Goal: Information Seeking & Learning: Learn about a topic

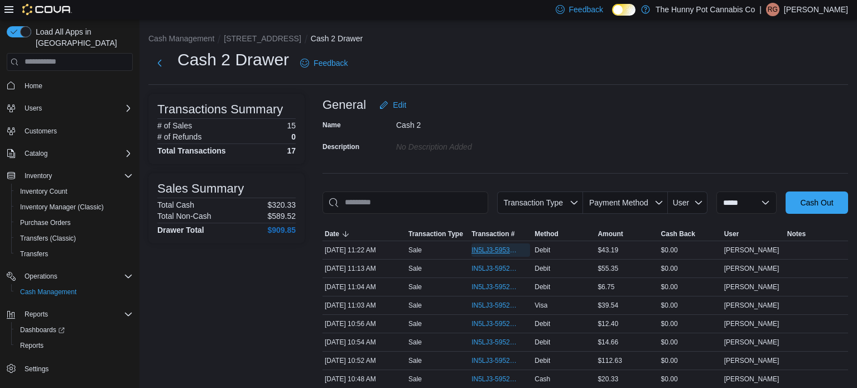
click at [492, 253] on span "IN5LJ3-5953033" at bounding box center [494, 249] width 47 height 9
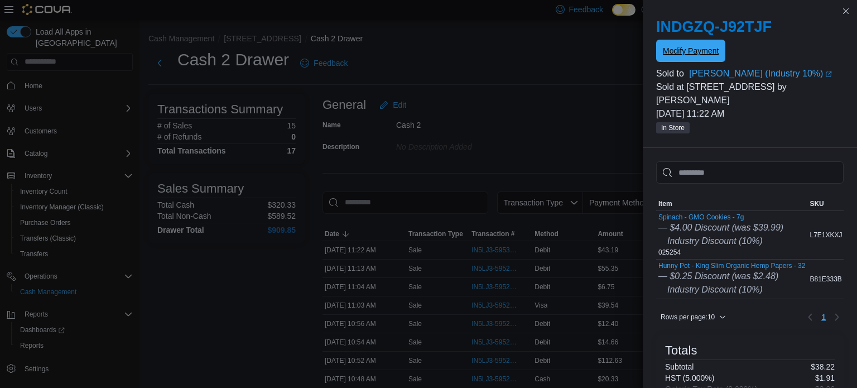
click at [687, 53] on span "Modify Payment" at bounding box center [691, 50] width 56 height 11
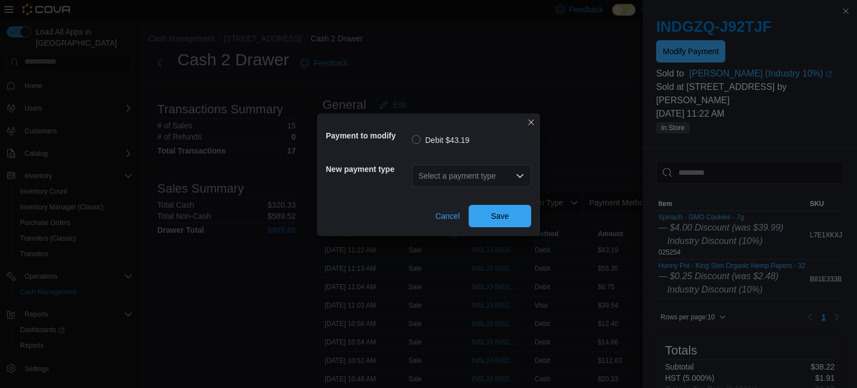
click at [450, 169] on div "Select a payment type" at bounding box center [471, 176] width 119 height 22
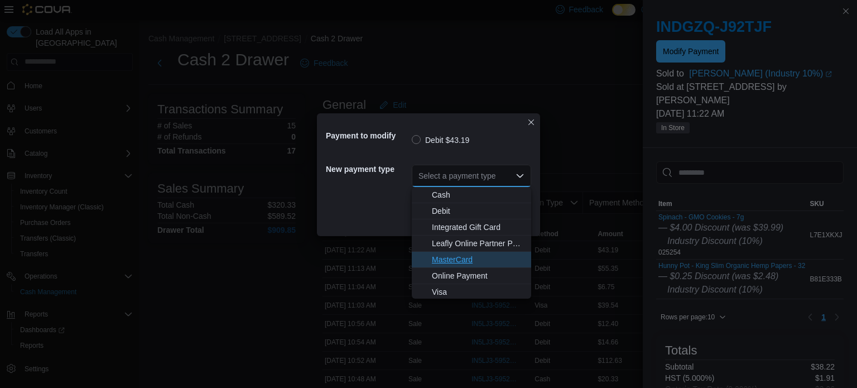
click at [459, 262] on span "MasterCard" at bounding box center [478, 259] width 93 height 11
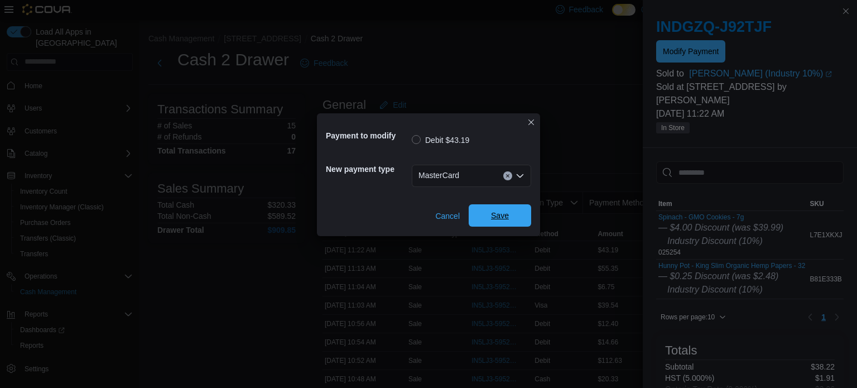
click at [495, 211] on span "Save" at bounding box center [500, 215] width 18 height 11
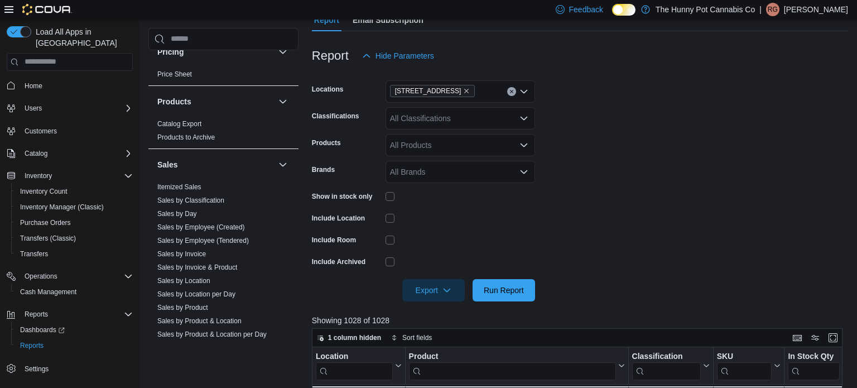
scroll to position [453, 0]
click at [233, 237] on link "Sales by Employee (Tendered)" at bounding box center [202, 237] width 91 height 8
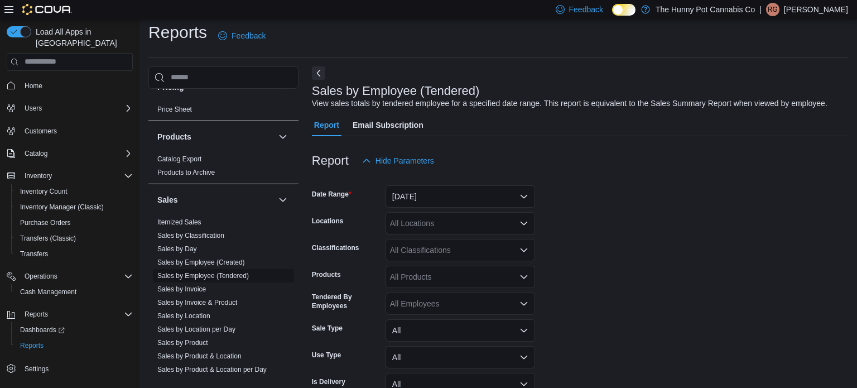
scroll to position [26, 0]
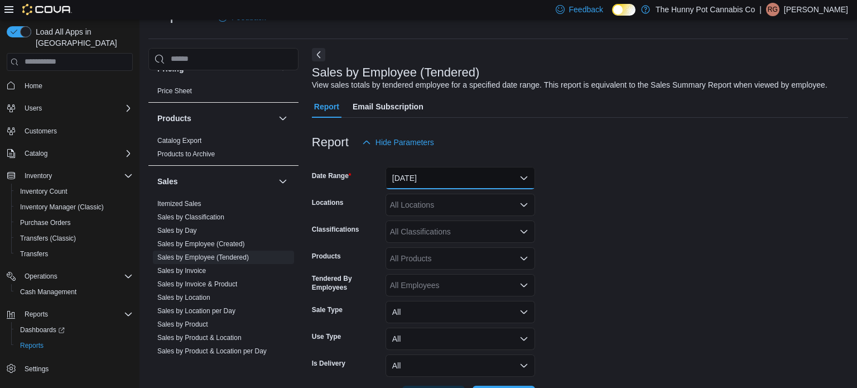
click at [441, 180] on button "Yesterday" at bounding box center [459, 178] width 149 height 22
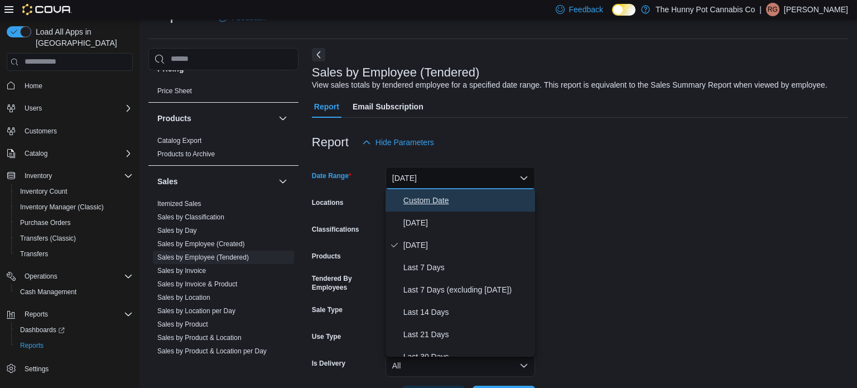
click at [434, 201] on span "Custom Date" at bounding box center [466, 200] width 127 height 13
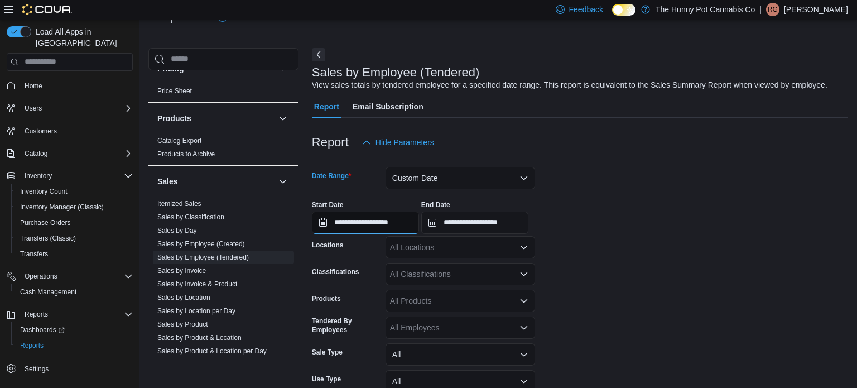
click at [402, 222] on input "**********" at bounding box center [365, 222] width 107 height 22
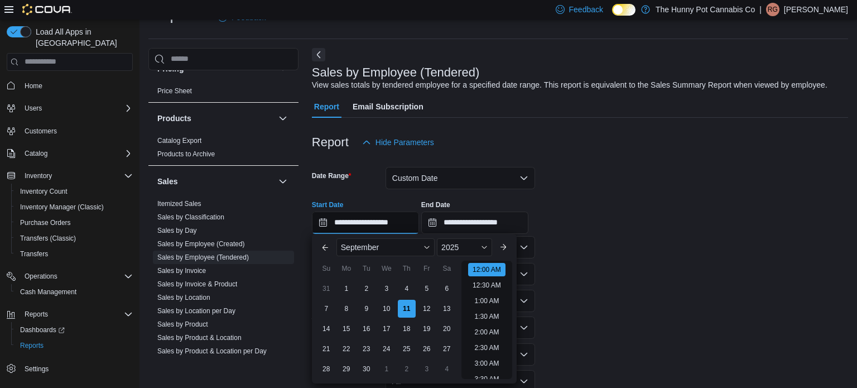
scroll to position [35, 0]
click at [322, 247] on button "Previous Month" at bounding box center [325, 247] width 18 height 18
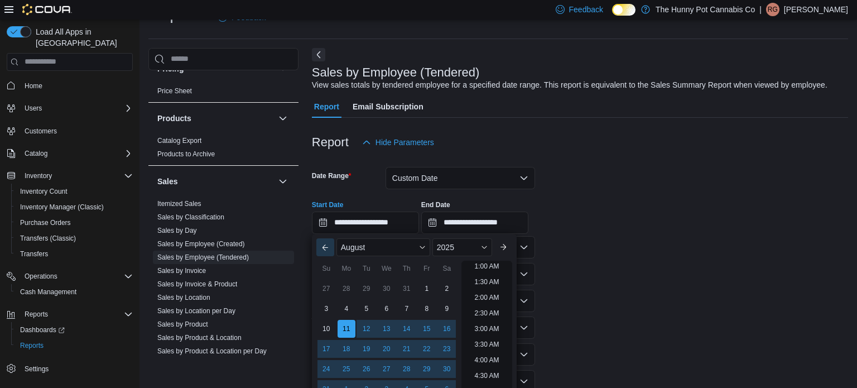
scroll to position [2, 0]
click at [420, 288] on div "1" at bounding box center [427, 288] width 20 height 20
type input "**********"
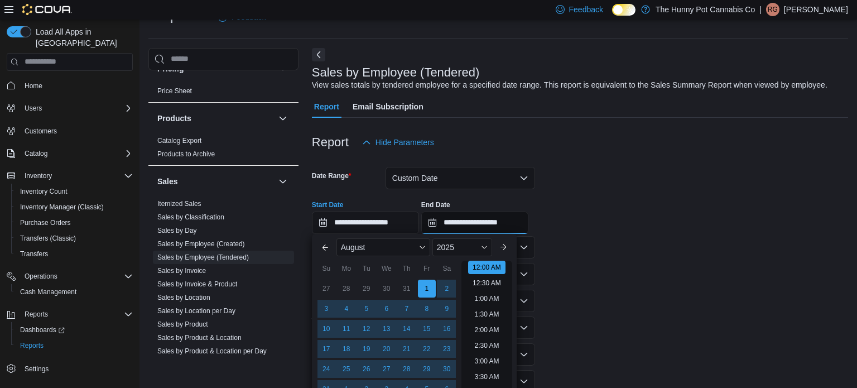
click at [528, 215] on input "**********" at bounding box center [474, 222] width 107 height 22
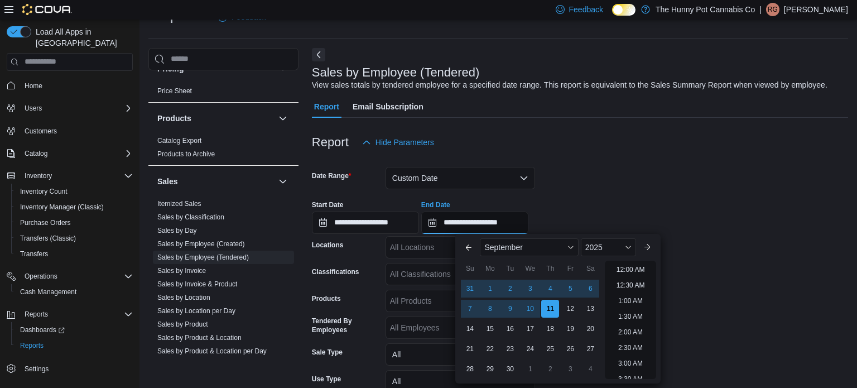
scroll to position [634, 0]
click at [469, 248] on button "Previous Month" at bounding box center [469, 247] width 18 height 18
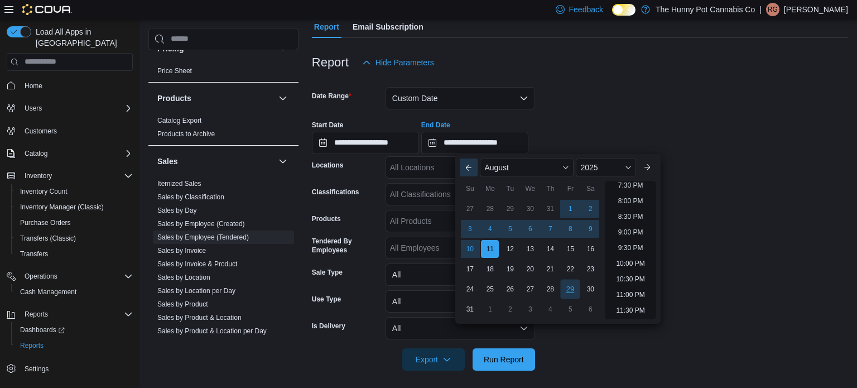
scroll to position [109, 0]
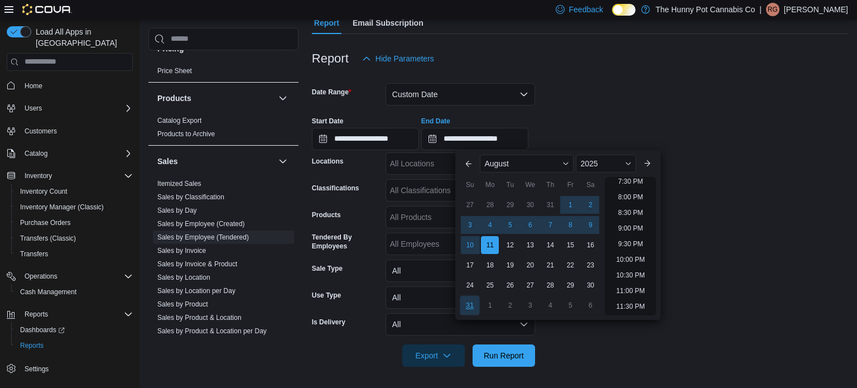
click at [463, 303] on div "31" at bounding box center [470, 305] width 20 height 20
type input "**********"
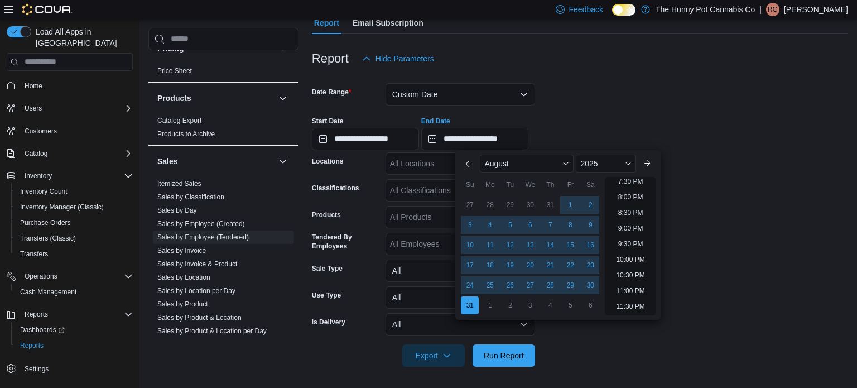
click at [775, 291] on form "**********" at bounding box center [580, 218] width 536 height 297
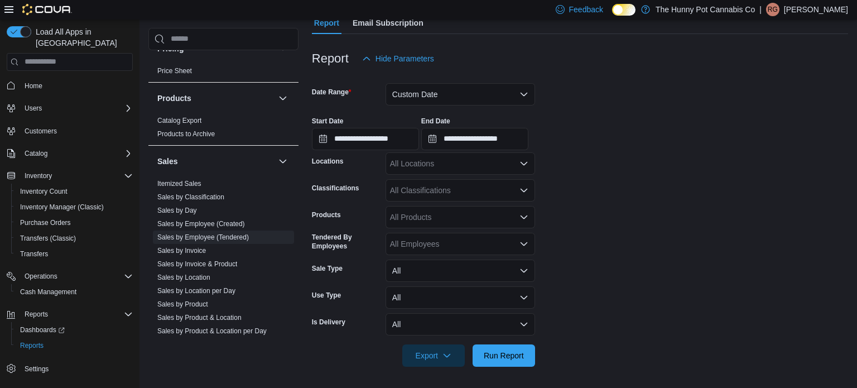
click at [468, 162] on div "All Locations" at bounding box center [459, 163] width 149 height 22
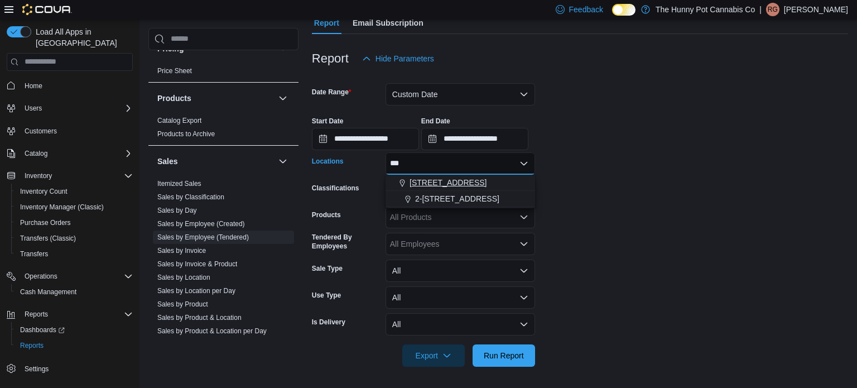
type input "***"
click at [446, 182] on span "[STREET_ADDRESS]" at bounding box center [447, 182] width 77 height 11
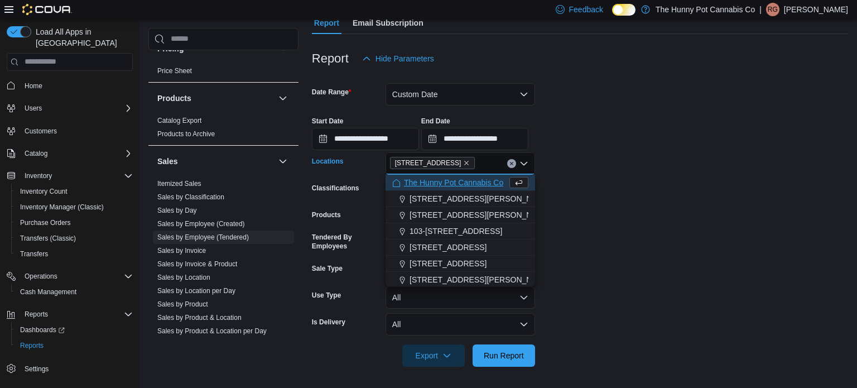
click at [706, 210] on form "**********" at bounding box center [580, 218] width 536 height 297
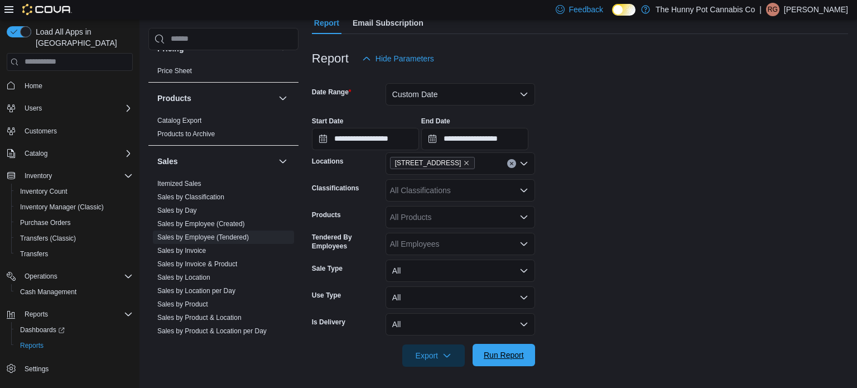
click at [505, 355] on span "Run Report" at bounding box center [504, 354] width 40 height 11
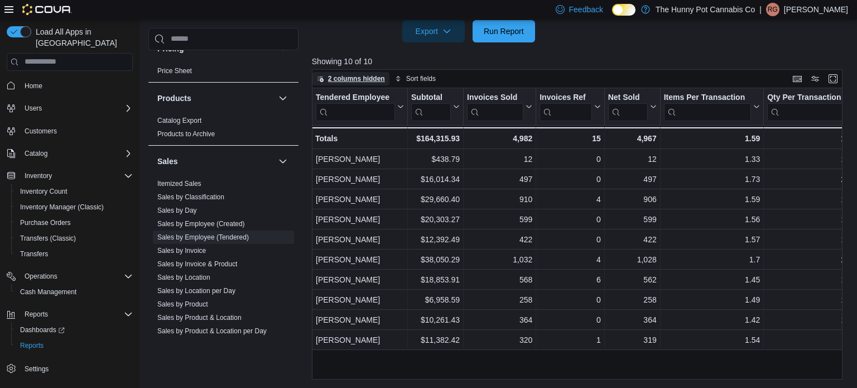
click at [322, 79] on icon "button" at bounding box center [320, 79] width 6 height 6
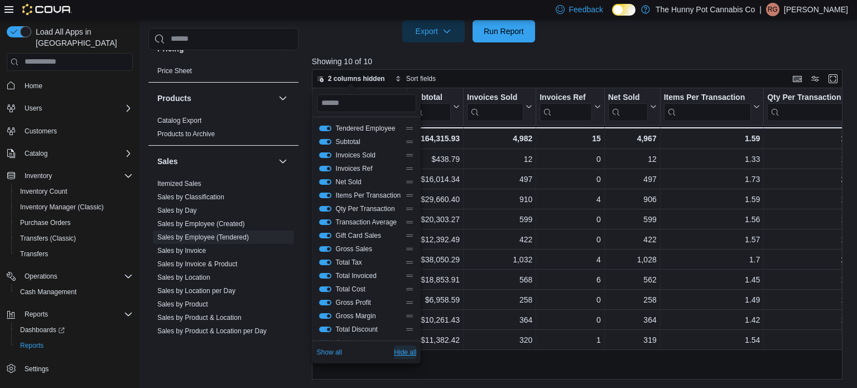
click at [416, 355] on span "Hide all" at bounding box center [405, 351] width 22 height 9
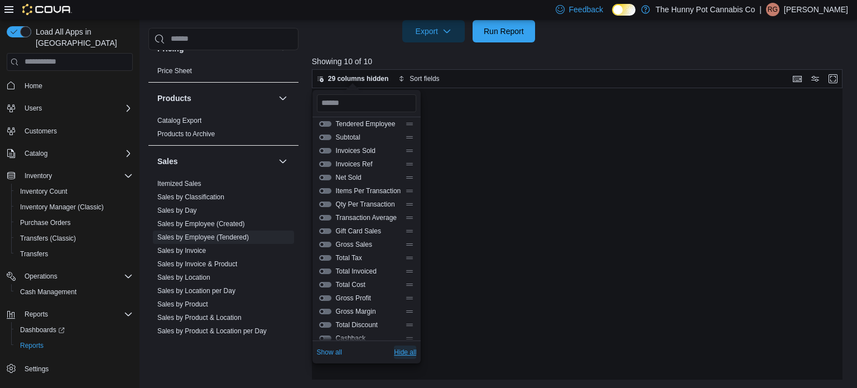
scroll to position [2, 0]
click at [326, 178] on button "Net Sold" at bounding box center [325, 180] width 12 height 6
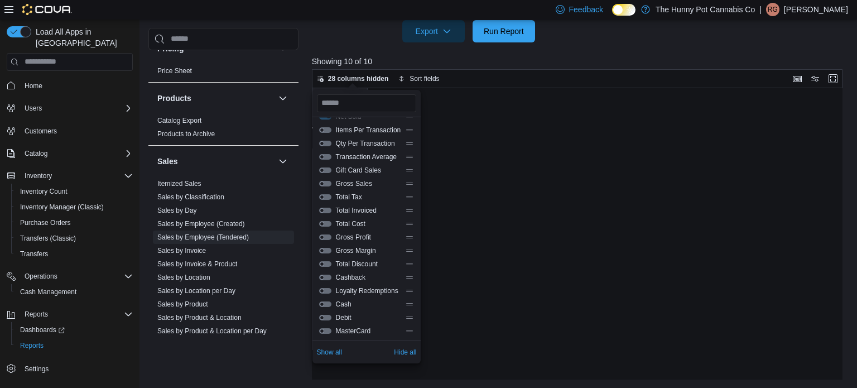
scroll to position [54, 0]
click at [363, 300] on span "Loyalty Redemptions" at bounding box center [368, 301] width 65 height 9
click at [323, 301] on button "Loyalty Redemptions" at bounding box center [325, 302] width 12 height 6
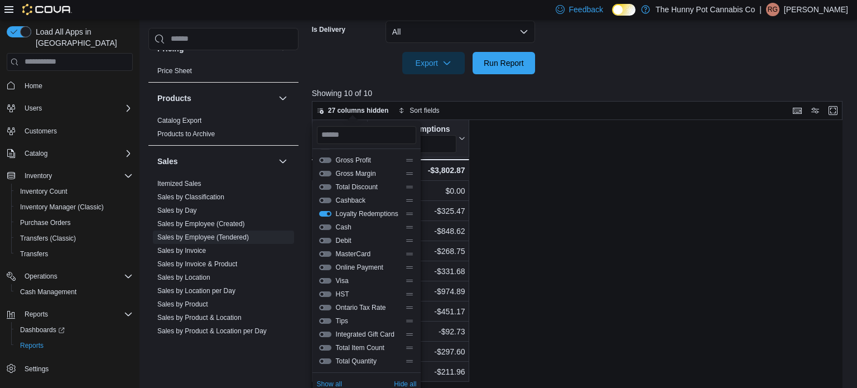
scroll to position [173, 0]
click at [542, 215] on div "Net Sold Click to view column header actions Loyalty Redemptions Click to view …" at bounding box center [577, 266] width 531 height 292
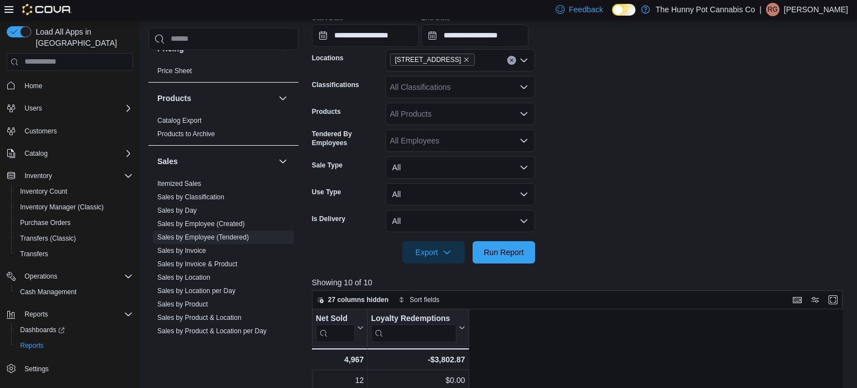
scroll to position [219, 0]
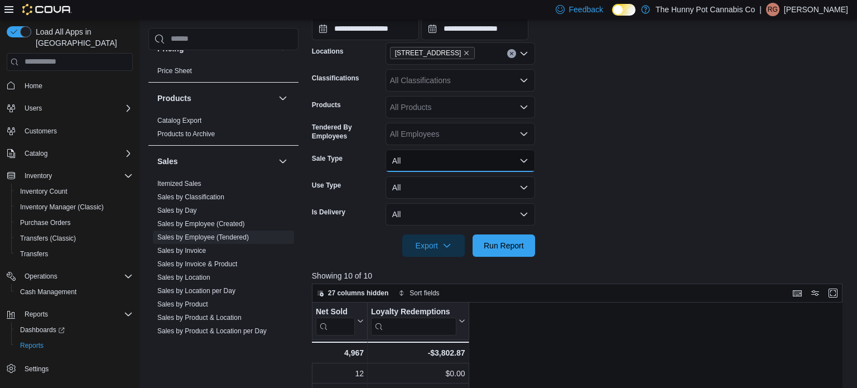
click at [430, 158] on button "All" at bounding box center [459, 160] width 149 height 22
click at [444, 84] on div "All Classifications" at bounding box center [459, 80] width 149 height 22
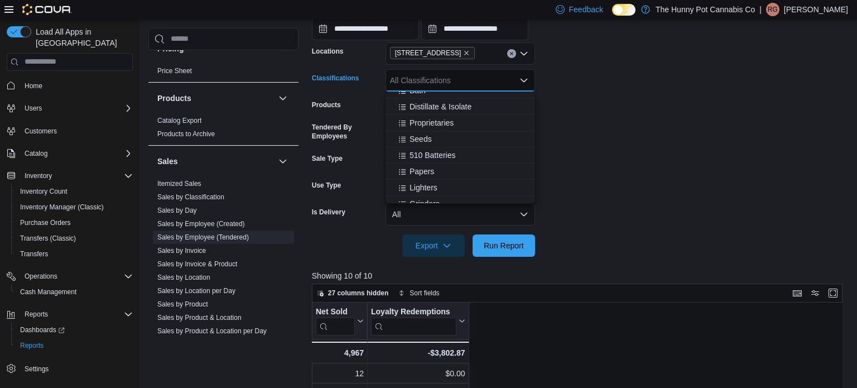
scroll to position [495, 0]
click at [445, 153] on span "510 Batteries" at bounding box center [432, 154] width 46 height 11
click at [432, 153] on span "Papers" at bounding box center [421, 154] width 25 height 11
click at [432, 153] on span "Lighters" at bounding box center [423, 154] width 28 height 11
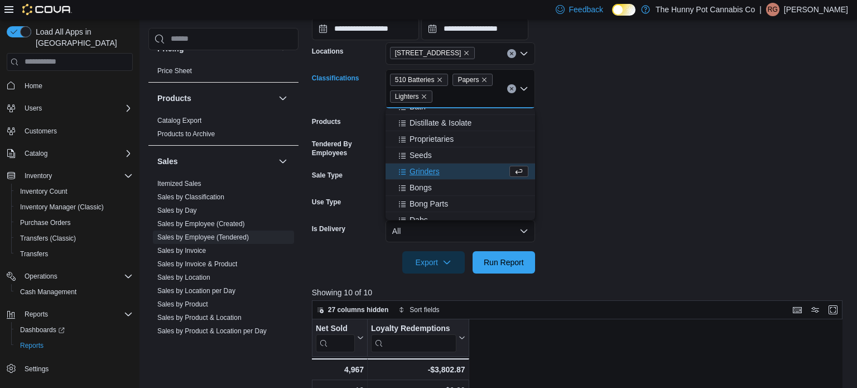
click at [429, 170] on span "Grinders" at bounding box center [424, 171] width 30 height 11
click at [429, 170] on span "Bongs" at bounding box center [420, 171] width 22 height 11
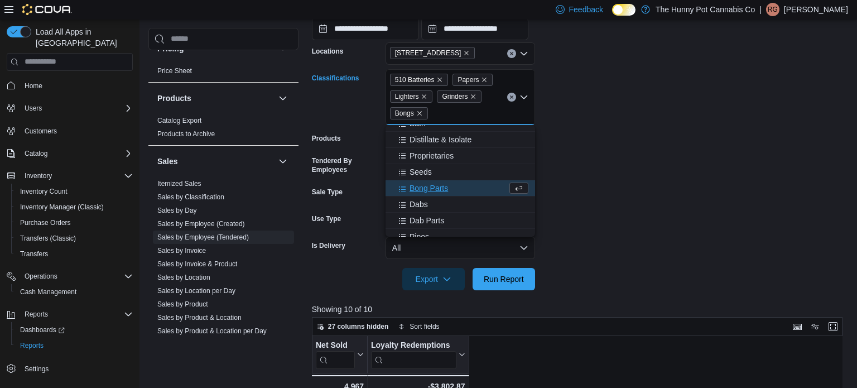
click at [428, 188] on span "Bong Parts" at bounding box center [428, 187] width 38 height 11
click at [428, 188] on div "Dabs" at bounding box center [449, 187] width 115 height 11
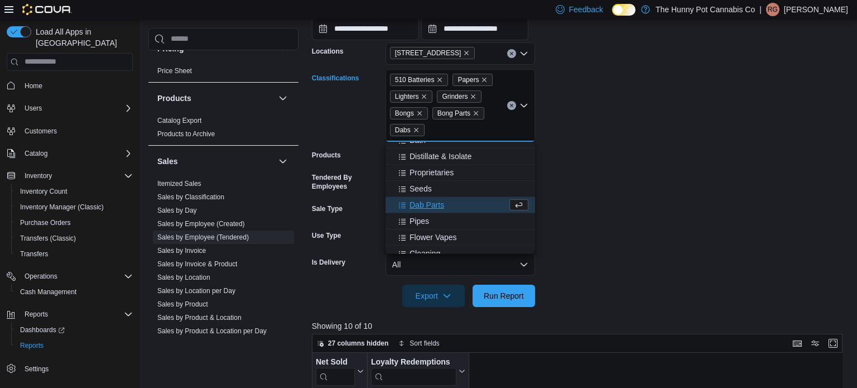
click at [427, 202] on span "Dab Parts" at bounding box center [426, 204] width 35 height 11
click at [427, 203] on span "Pipes" at bounding box center [419, 204] width 20 height 11
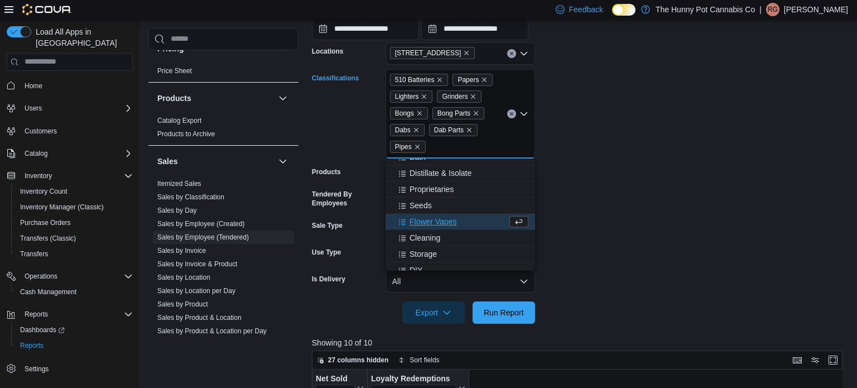
click at [431, 225] on span "Flower Vapes" at bounding box center [432, 221] width 47 height 11
click at [431, 225] on span "Cleaning" at bounding box center [424, 221] width 31 height 11
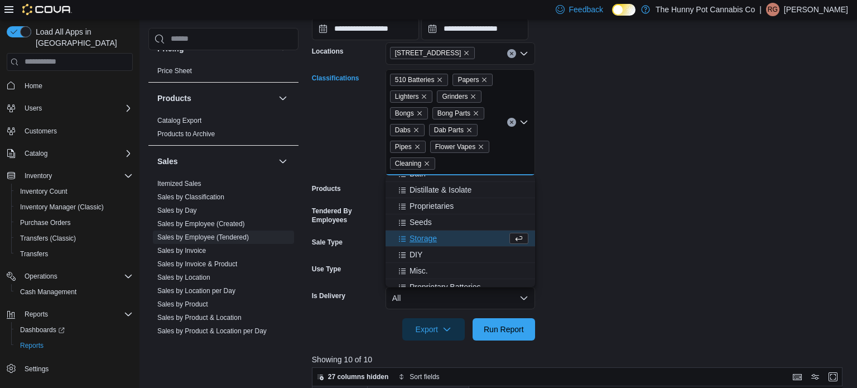
click at [427, 241] on span "Storage" at bounding box center [422, 238] width 27 height 11
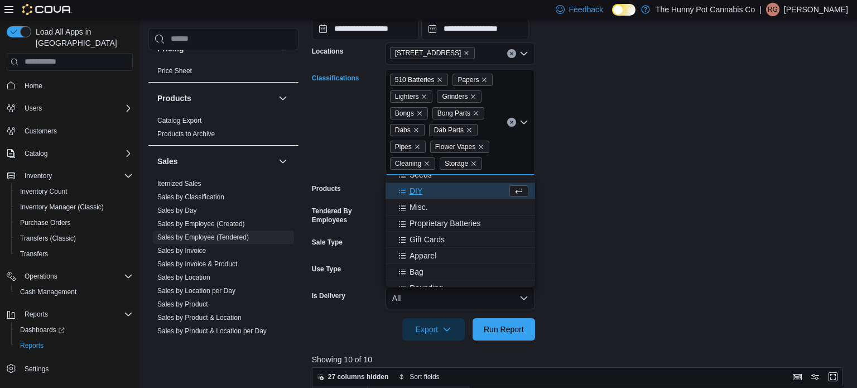
scroll to position [544, 0]
click at [417, 187] on span "DIY" at bounding box center [415, 188] width 13 height 11
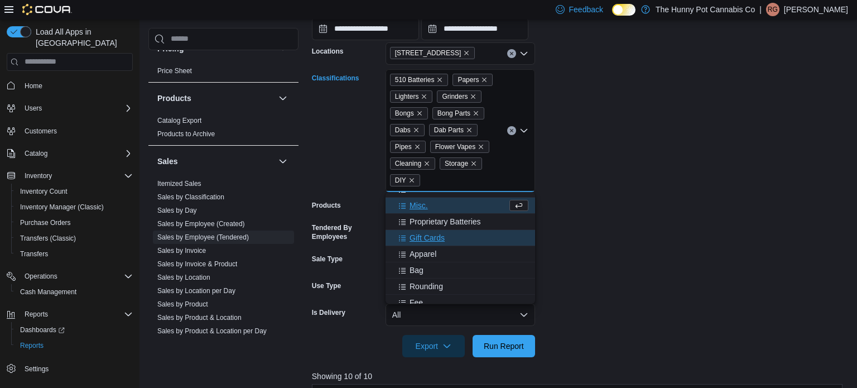
click at [432, 235] on span "Gift Cards" at bounding box center [426, 237] width 35 height 11
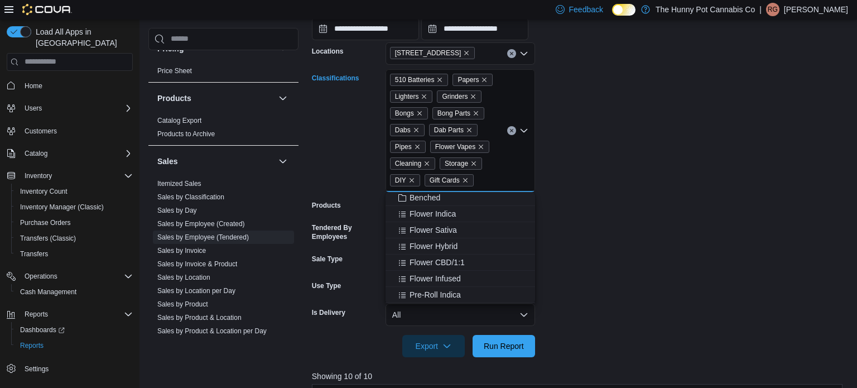
scroll to position [77, 0]
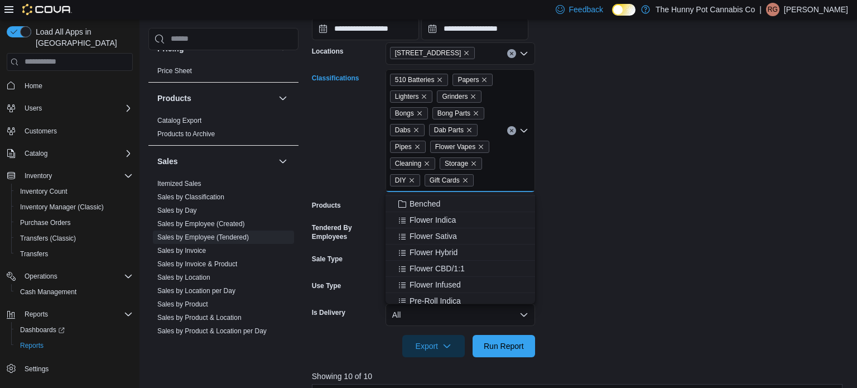
click at [614, 192] on form "**********" at bounding box center [580, 158] width 536 height 397
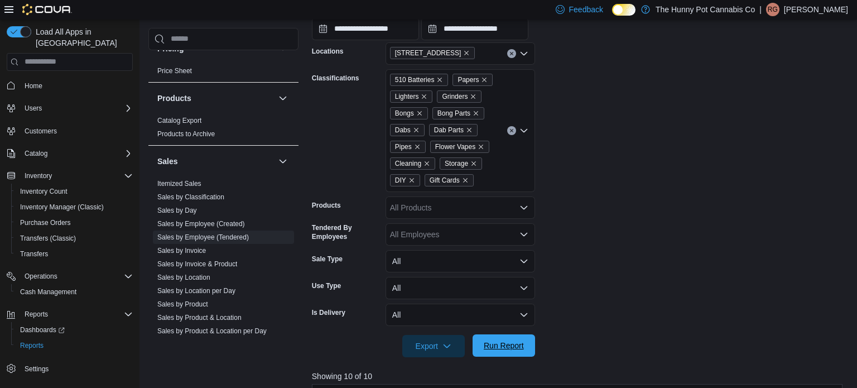
click at [486, 346] on span "Run Report" at bounding box center [504, 345] width 40 height 11
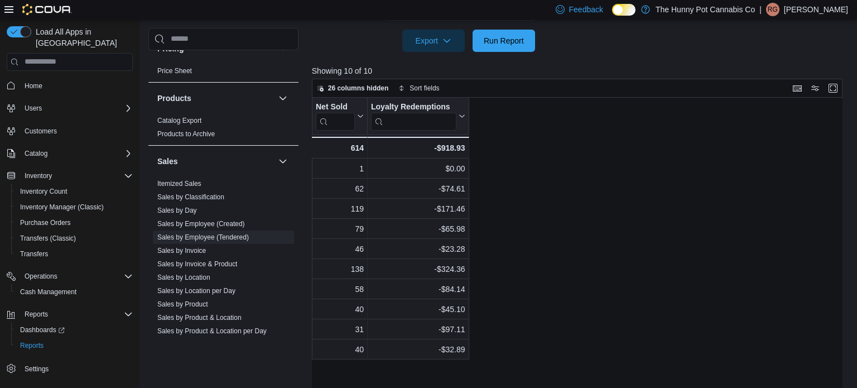
scroll to position [534, 0]
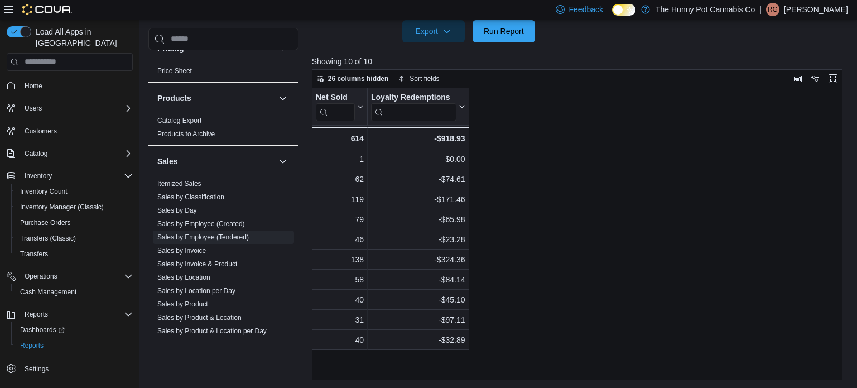
scroll to position [533, 0]
click at [318, 81] on icon "button" at bounding box center [320, 79] width 7 height 7
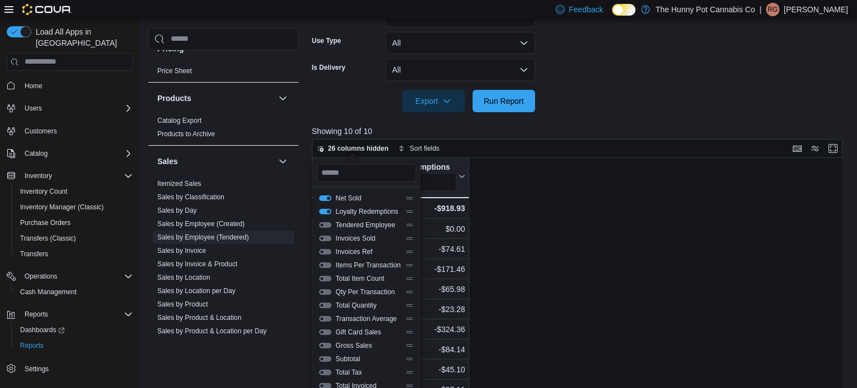
scroll to position [463, 0]
click at [355, 225] on span "Tendered Employee" at bounding box center [368, 225] width 65 height 9
click at [326, 226] on button "Tendered Employee" at bounding box center [325, 226] width 12 height 6
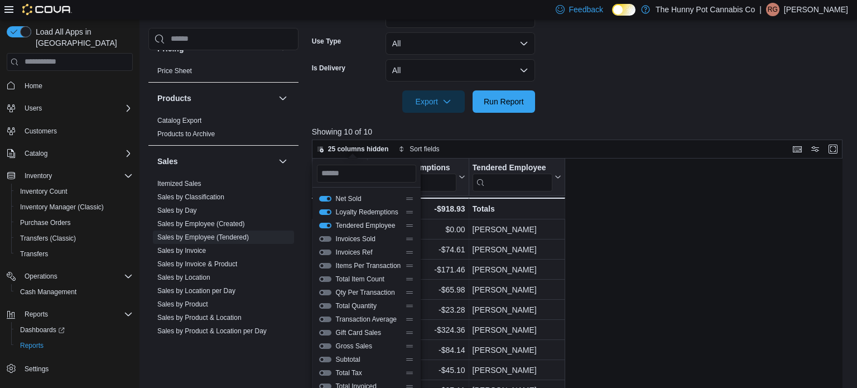
click at [645, 210] on div "Net Sold Click to view column header actions Loyalty Redemptions Click to view …" at bounding box center [577, 304] width 531 height 292
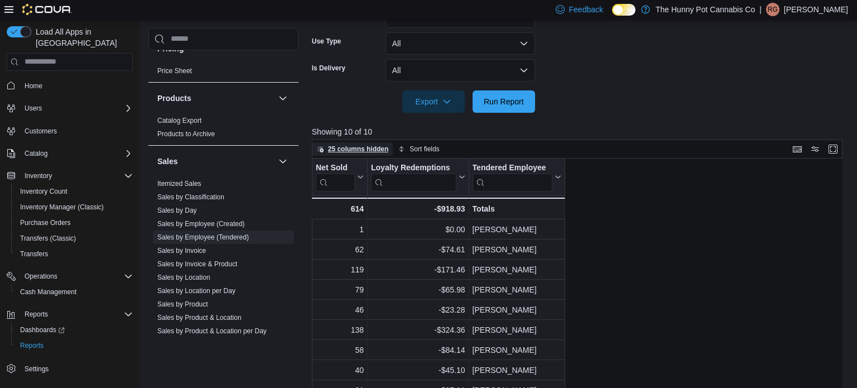
click at [323, 152] on span "25 columns hidden" at bounding box center [353, 148] width 72 height 13
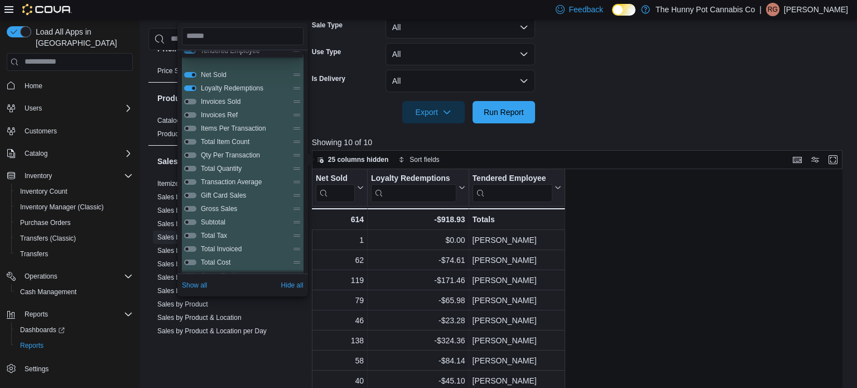
drag, startPoint x: 294, startPoint y: 79, endPoint x: 291, endPoint y: 48, distance: 30.9
click at [291, 48] on div "Net Sold Loyalty Redemptions Tendered Employee Invoices Sold Invoices Ref Items…" at bounding box center [243, 148] width 122 height 250
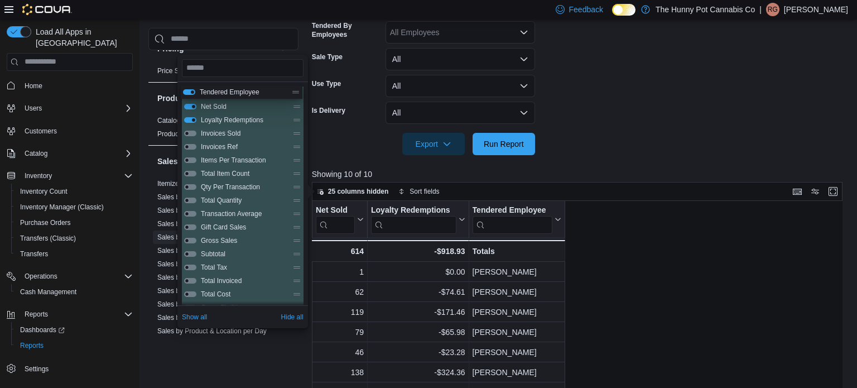
scroll to position [419, 0]
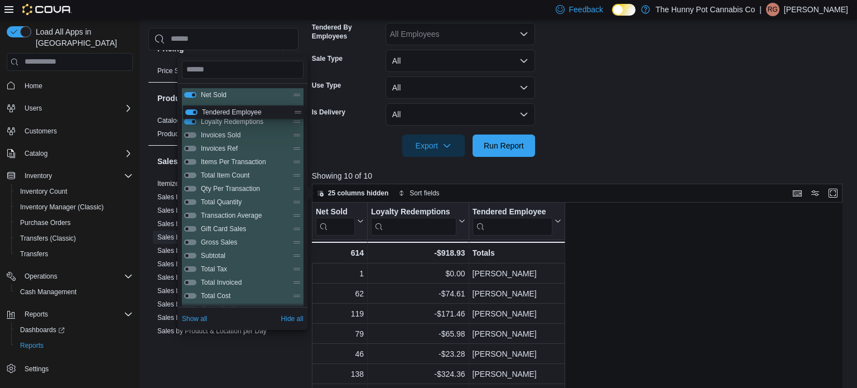
drag, startPoint x: 295, startPoint y: 87, endPoint x: 295, endPoint y: 105, distance: 17.8
click at [295, 105] on div "Net Sold Loyalty Redemptions Tendered Employee Invoices Sold Invoices Ref Items…" at bounding box center [243, 275] width 122 height 375
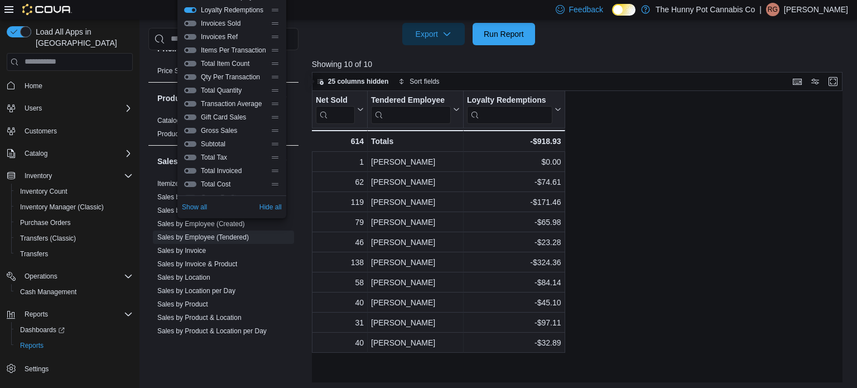
scroll to position [532, 0]
click at [321, 77] on icon "button" at bounding box center [320, 80] width 7 height 7
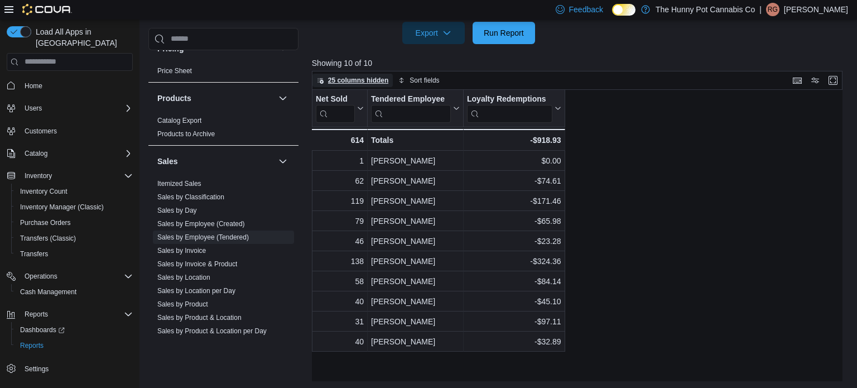
click at [321, 77] on icon "button" at bounding box center [320, 80] width 7 height 7
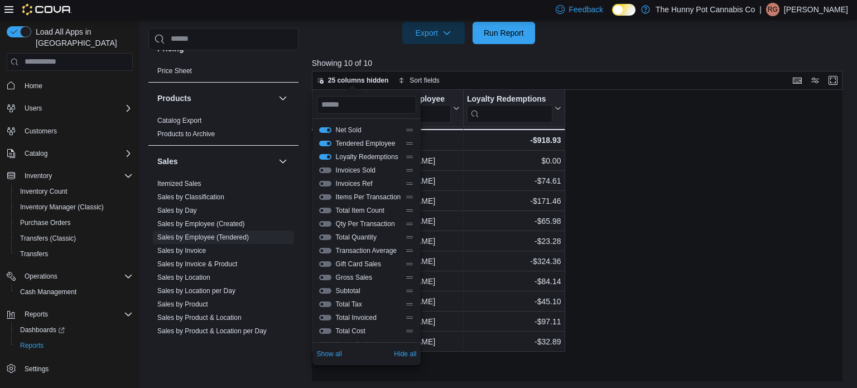
click at [354, 290] on span "Subtotal" at bounding box center [368, 290] width 65 height 9
click at [322, 290] on button "Subtotal" at bounding box center [325, 291] width 12 height 6
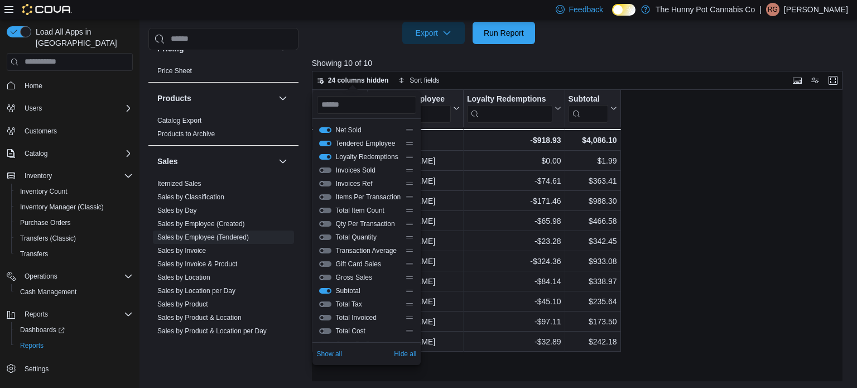
click at [321, 279] on div "Gross Sales" at bounding box center [366, 277] width 95 height 9
click at [322, 278] on button "Gross Sales" at bounding box center [325, 277] width 12 height 6
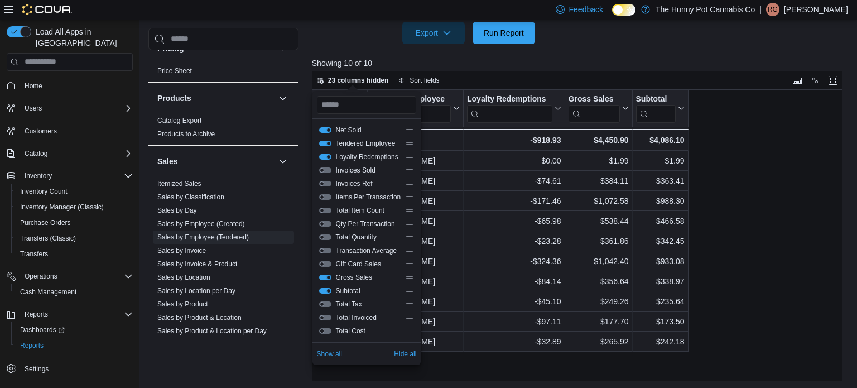
click at [325, 332] on button "Total Cost" at bounding box center [325, 331] width 12 height 6
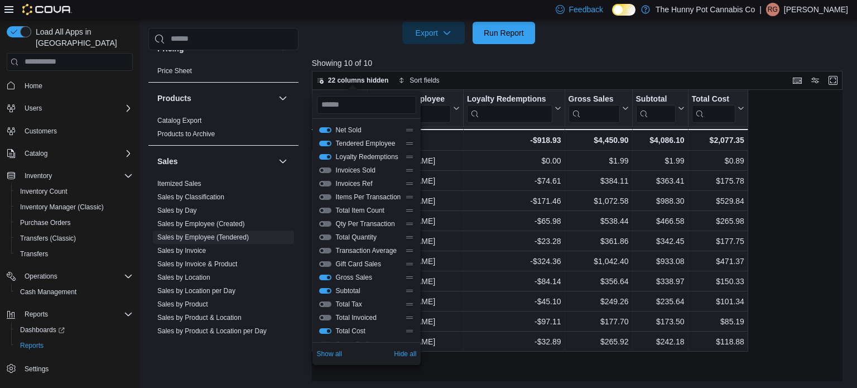
click at [325, 332] on button "Total Cost" at bounding box center [325, 331] width 12 height 6
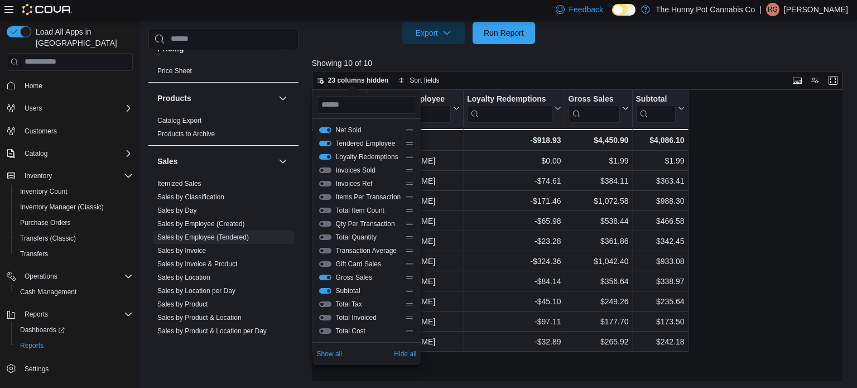
click at [326, 303] on button "Total Tax" at bounding box center [325, 304] width 12 height 6
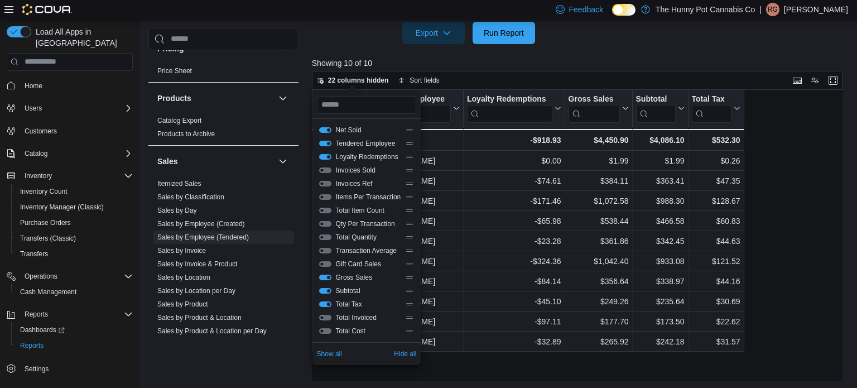
click at [326, 303] on button "Total Tax" at bounding box center [325, 304] width 12 height 6
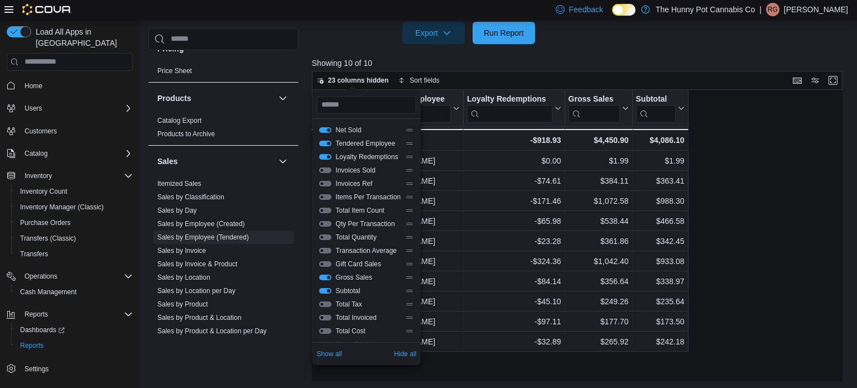
click at [326, 317] on button "Total Invoiced" at bounding box center [325, 318] width 12 height 6
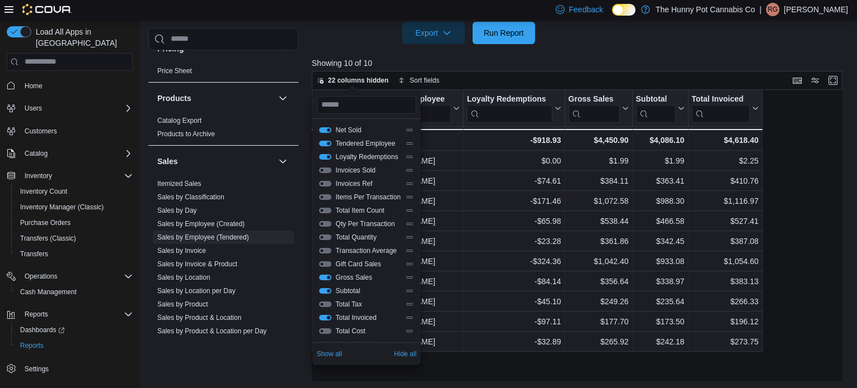
click at [326, 317] on button "Total Invoiced" at bounding box center [325, 318] width 12 height 6
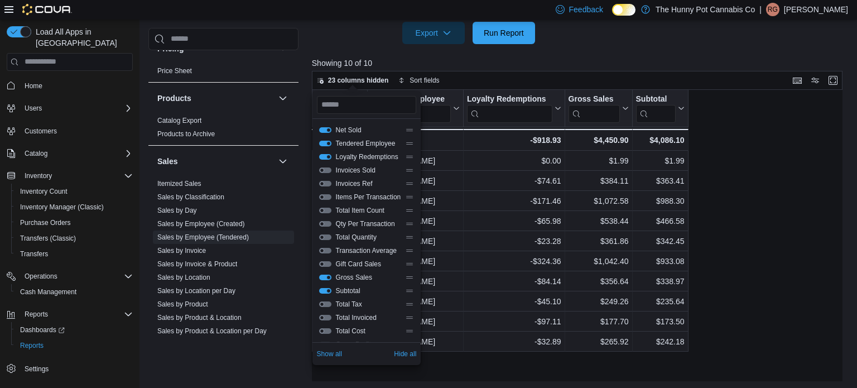
scroll to position [534, 0]
click at [725, 265] on div "Net Sold Click to view column header actions Tendered Employee Click to view co…" at bounding box center [577, 234] width 531 height 292
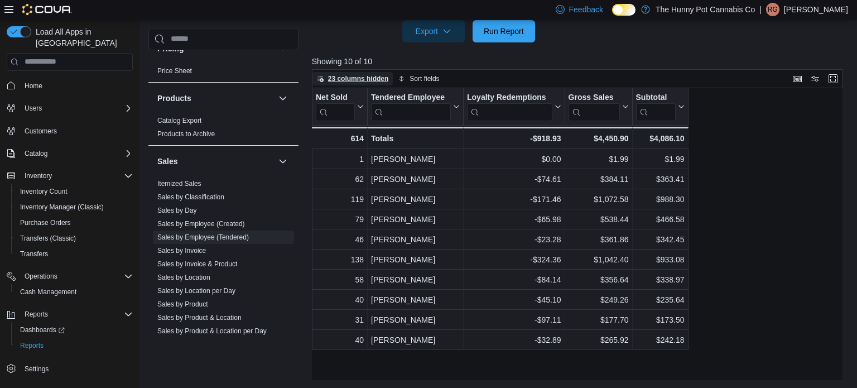
click at [317, 76] on icon "button" at bounding box center [320, 78] width 7 height 7
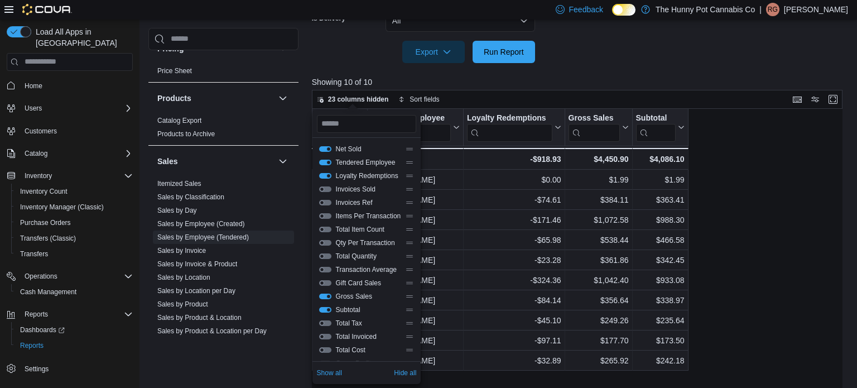
scroll to position [512, 0]
click at [324, 270] on button "Transaction Average" at bounding box center [325, 271] width 12 height 6
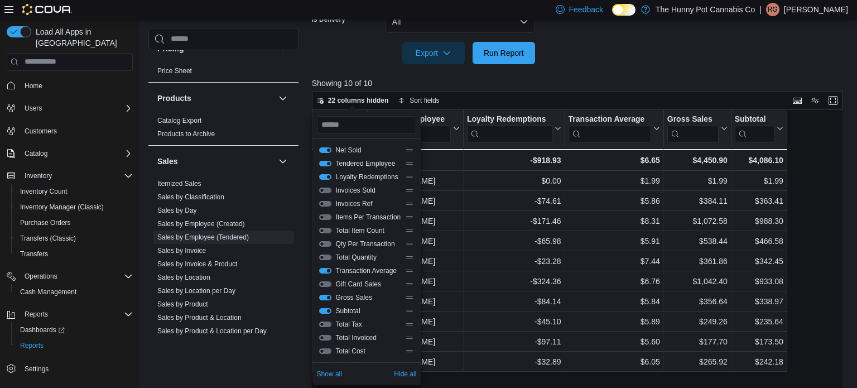
click at [324, 270] on button "Transaction Average" at bounding box center [325, 271] width 12 height 6
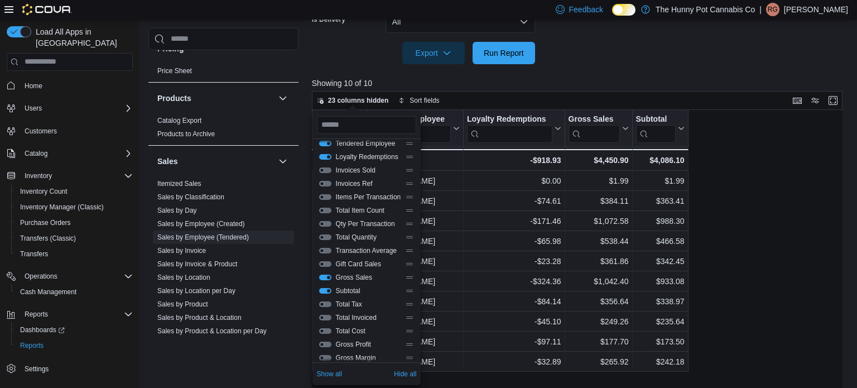
scroll to position [0, 0]
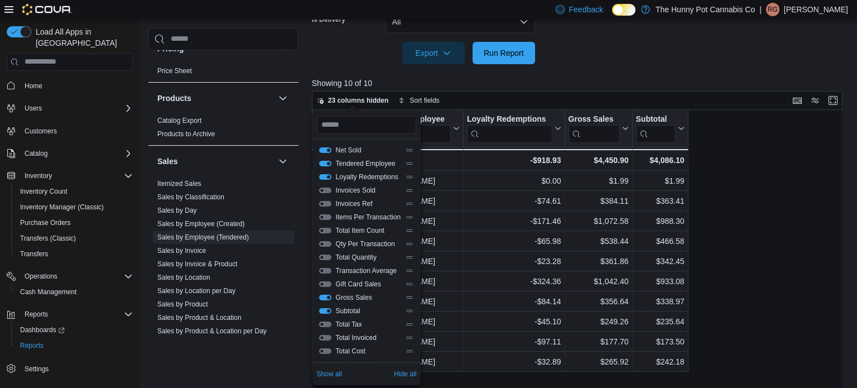
click at [776, 249] on div "Net Sold Click to view column header actions Tendered Employee Click to view co…" at bounding box center [577, 256] width 531 height 292
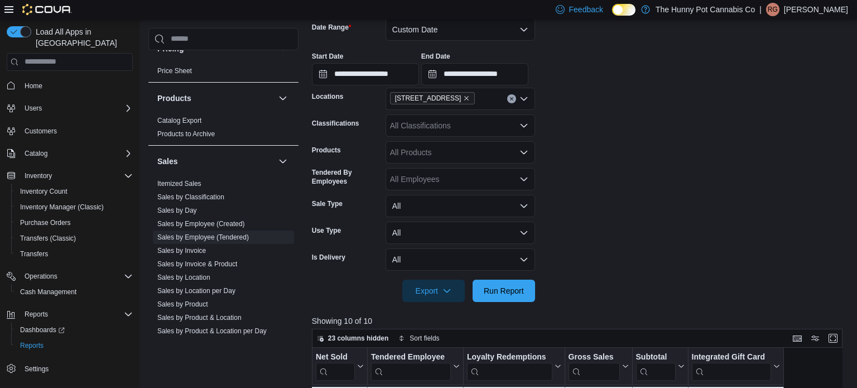
scroll to position [175, 0]
click at [412, 120] on div "All Classifications" at bounding box center [459, 124] width 149 height 22
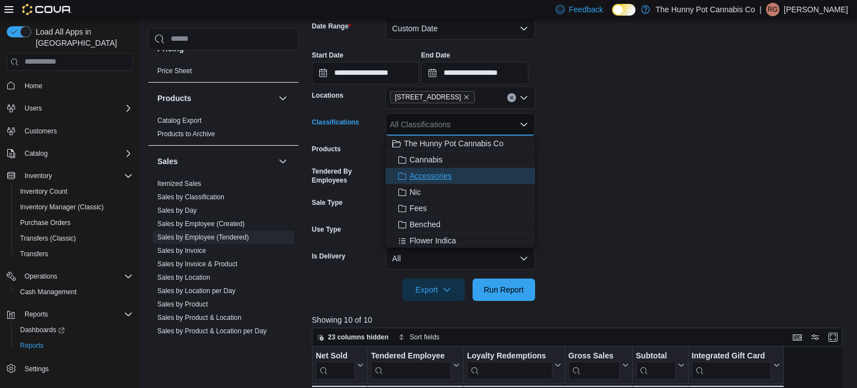
click at [404, 174] on icon "Choose from the following options" at bounding box center [402, 176] width 9 height 9
click at [592, 156] on form "**********" at bounding box center [580, 152] width 536 height 297
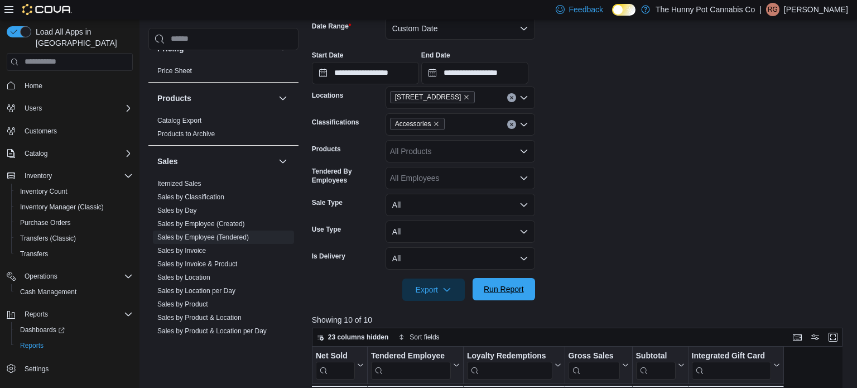
click at [503, 286] on span "Run Report" at bounding box center [504, 288] width 40 height 11
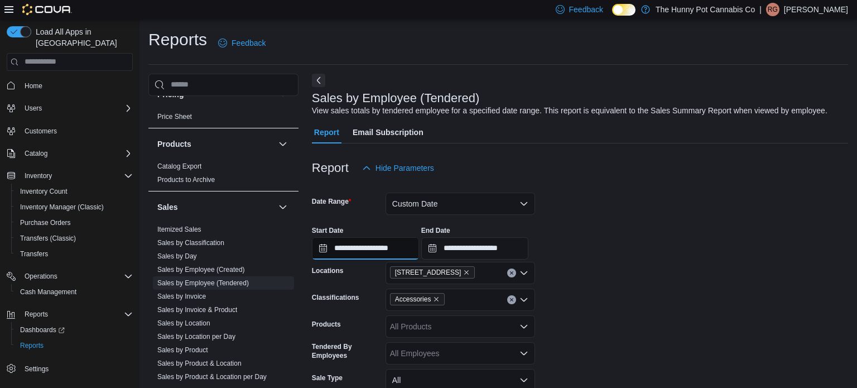
click at [419, 245] on input "**********" at bounding box center [365, 248] width 107 height 22
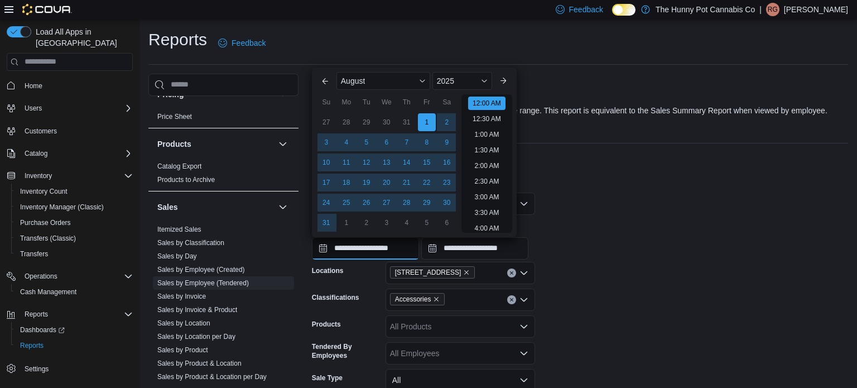
scroll to position [35, 0]
click at [655, 168] on div "Report Hide Parameters" at bounding box center [580, 168] width 536 height 22
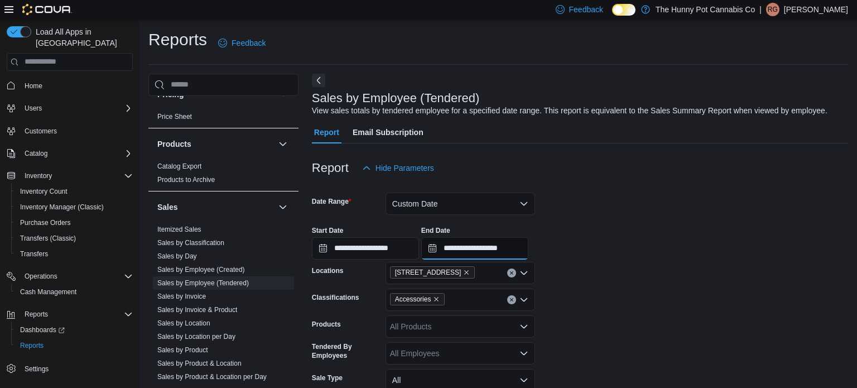
click at [528, 252] on input "**********" at bounding box center [474, 248] width 107 height 22
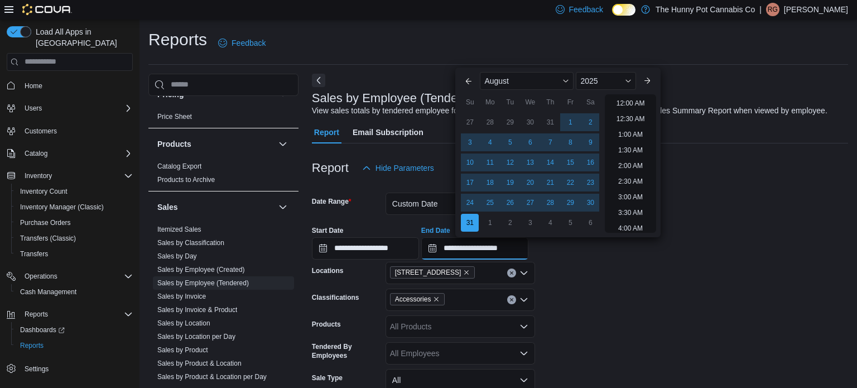
scroll to position [614, 0]
click at [785, 170] on div "Report Hide Parameters" at bounding box center [580, 168] width 536 height 22
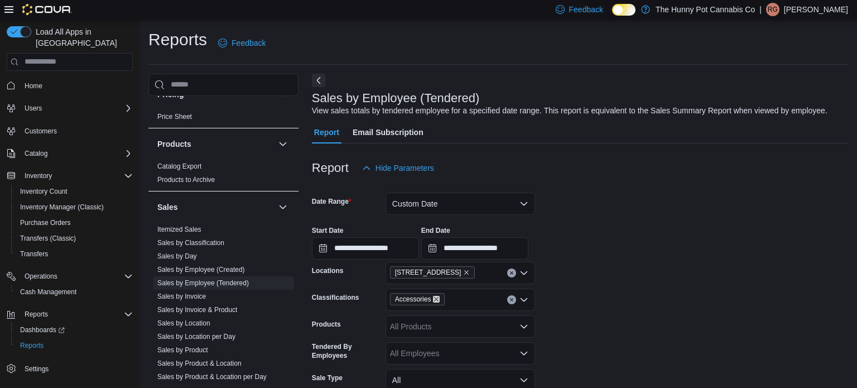
click at [437, 300] on icon "Remove Accessories from selection in this group" at bounding box center [436, 299] width 4 height 4
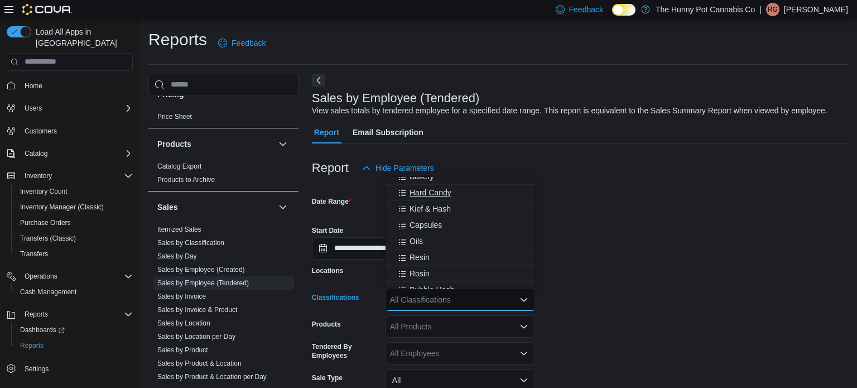
scroll to position [350, 0]
click at [599, 142] on div "Report Email Subscription" at bounding box center [580, 132] width 536 height 22
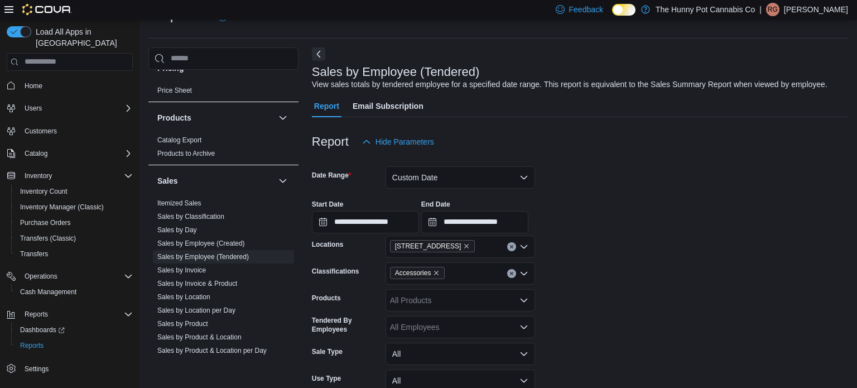
scroll to position [29, 0]
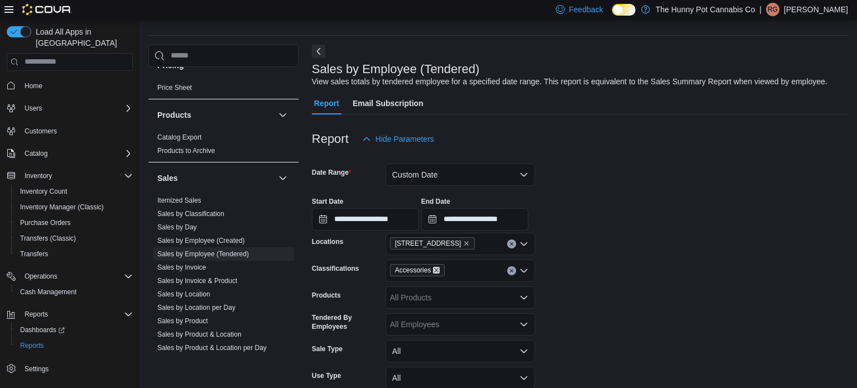
click at [436, 270] on icon "Remove Accessories from selection in this group" at bounding box center [436, 270] width 7 height 7
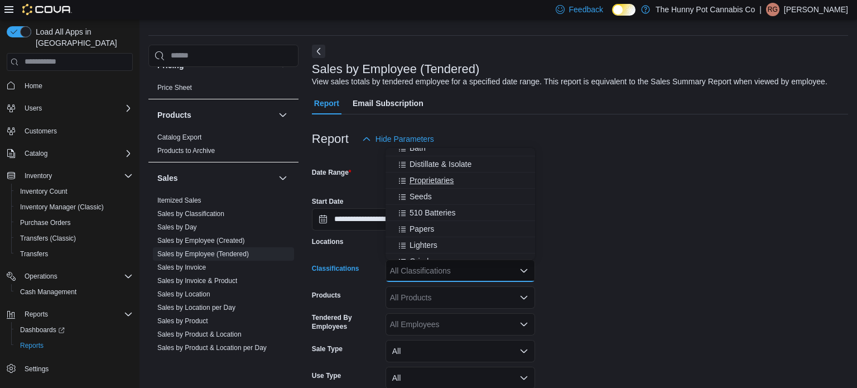
scroll to position [494, 0]
click at [440, 209] on span "510 Batteries" at bounding box center [432, 211] width 46 height 11
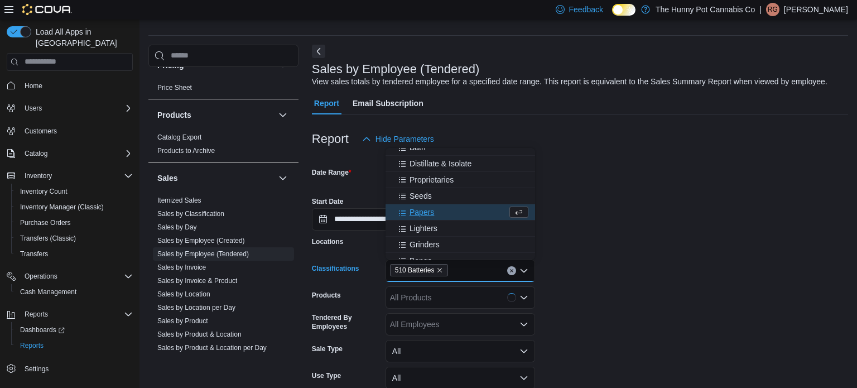
click at [430, 212] on span "Papers" at bounding box center [421, 211] width 25 height 11
click at [430, 212] on span "Lighters" at bounding box center [423, 211] width 28 height 11
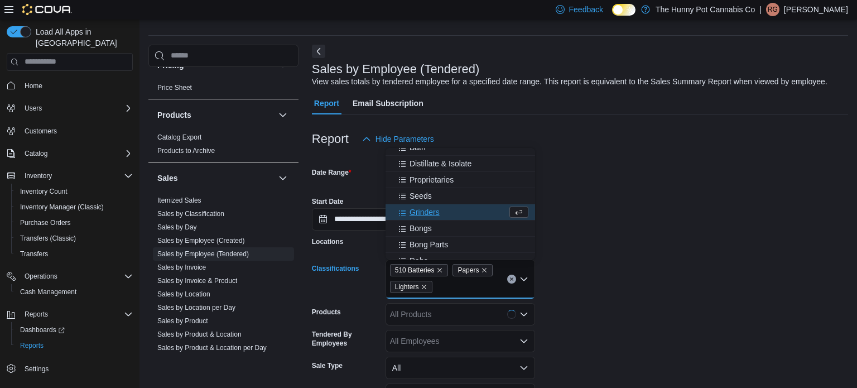
click at [430, 212] on span "Grinders" at bounding box center [424, 211] width 30 height 11
click at [430, 212] on span "Bongs" at bounding box center [420, 211] width 22 height 11
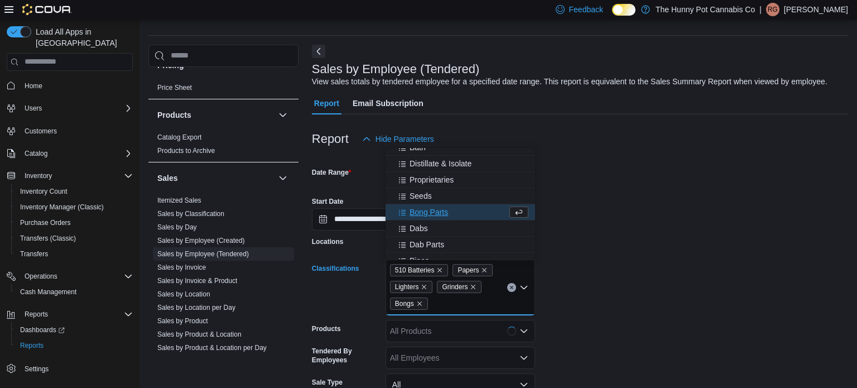
click at [430, 212] on span "Bong Parts" at bounding box center [428, 211] width 38 height 11
click at [430, 212] on div "Dabs" at bounding box center [449, 211] width 115 height 11
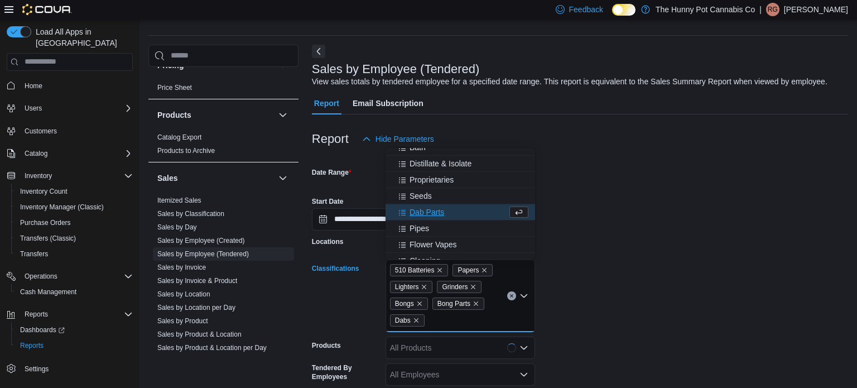
click at [430, 212] on span "Dab Parts" at bounding box center [426, 211] width 35 height 11
click at [430, 212] on div "Pipes" at bounding box center [449, 211] width 115 height 11
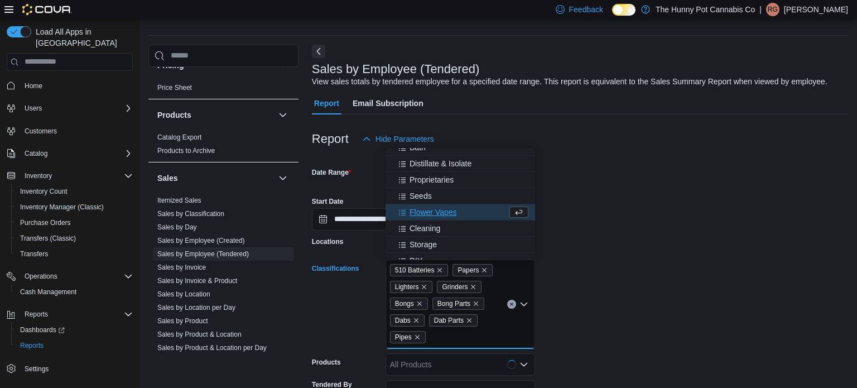
click at [430, 212] on span "Flower Vapes" at bounding box center [432, 211] width 47 height 11
click at [430, 212] on span "Cleaning" at bounding box center [424, 211] width 31 height 11
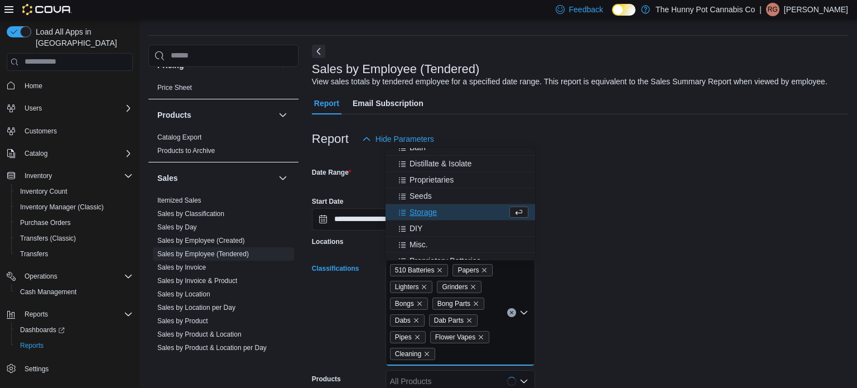
click at [430, 212] on span "Storage" at bounding box center [422, 211] width 27 height 11
click at [430, 212] on div "DIY" at bounding box center [449, 211] width 115 height 11
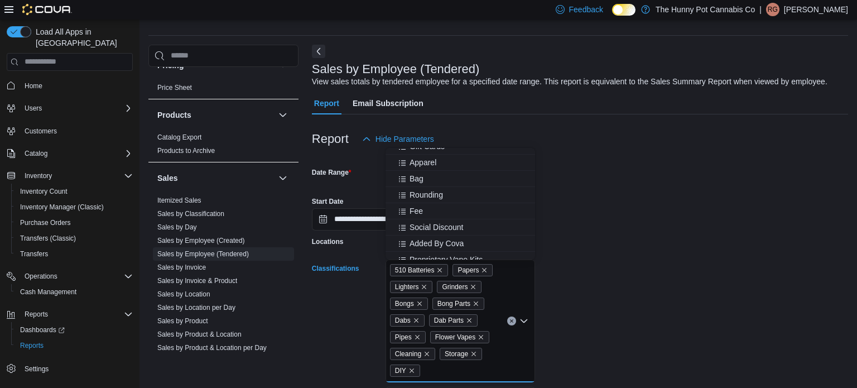
scroll to position [593, 0]
click at [424, 162] on span "Apparel" at bounding box center [422, 160] width 27 height 11
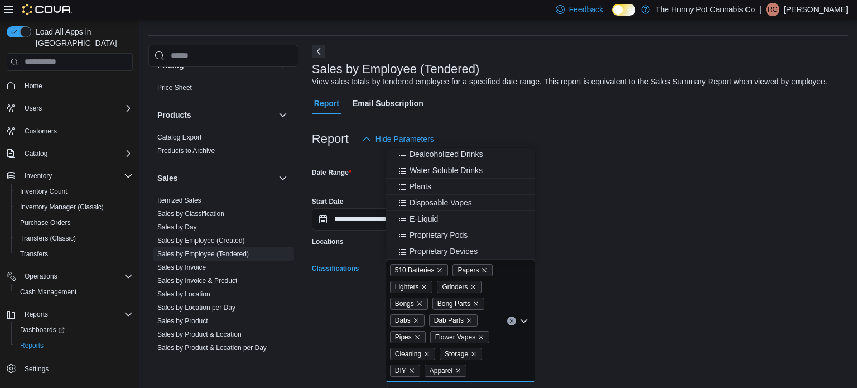
scroll to position [761, 0]
click at [616, 296] on form "**********" at bounding box center [580, 348] width 536 height 397
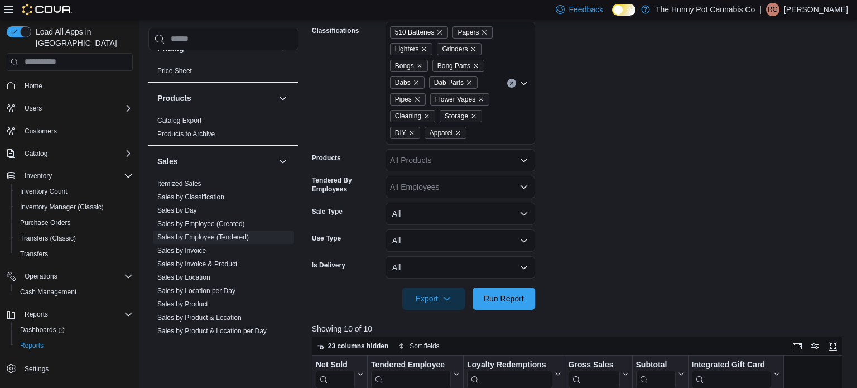
scroll to position [272, 0]
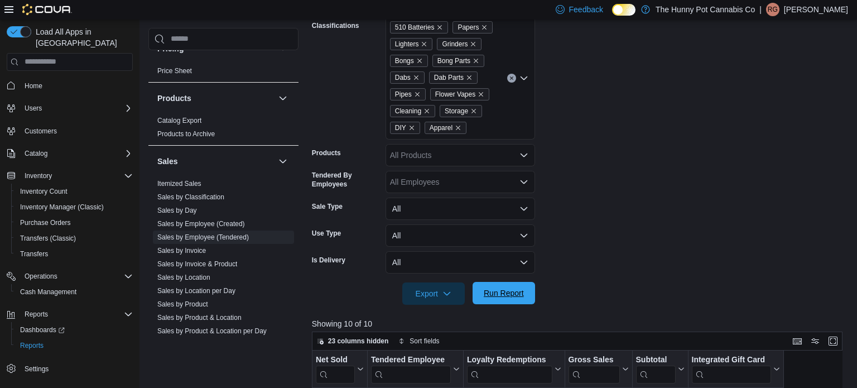
click at [522, 292] on span "Run Report" at bounding box center [504, 292] width 40 height 11
click at [514, 294] on span "Run Report" at bounding box center [504, 292] width 40 height 11
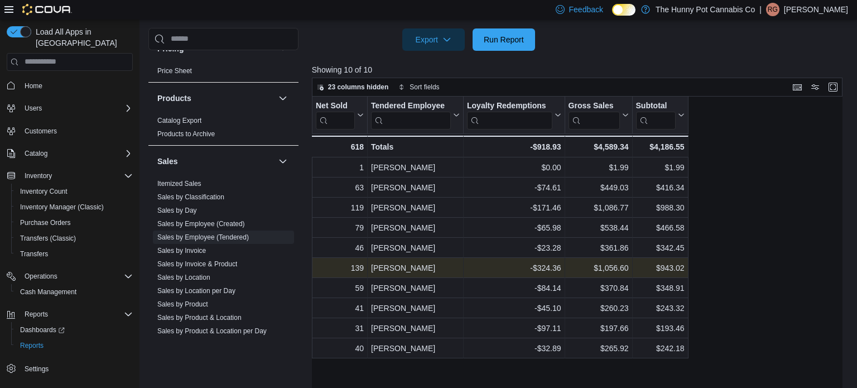
scroll to position [530, 0]
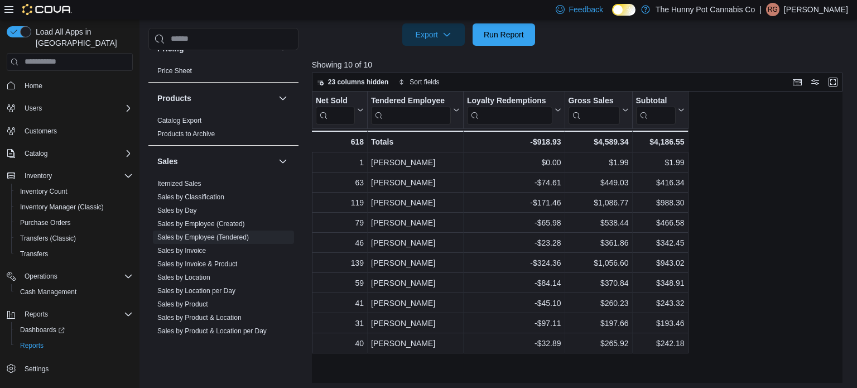
click at [776, 201] on div "Net Sold Click to view column header actions Tendered Employee Click to view co…" at bounding box center [577, 237] width 531 height 292
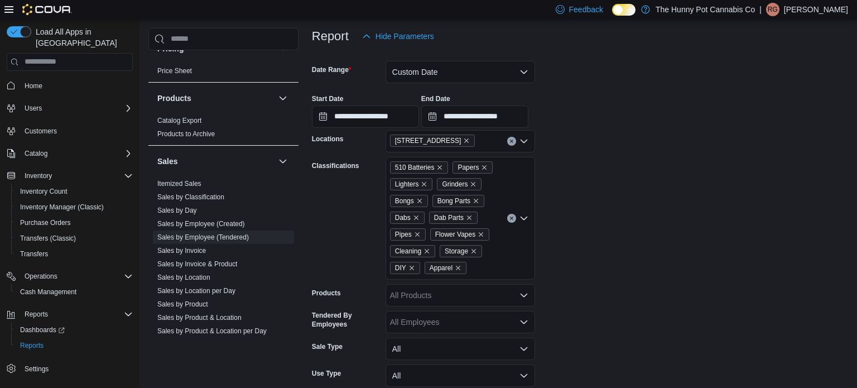
scroll to position [134, 0]
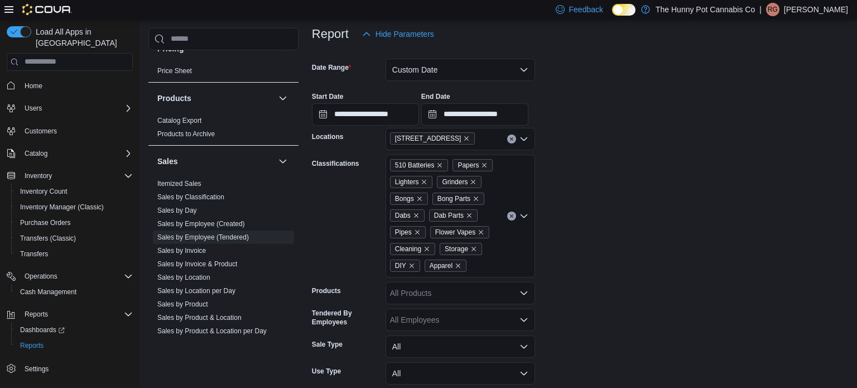
click at [510, 220] on button "Clear input" at bounding box center [511, 215] width 9 height 9
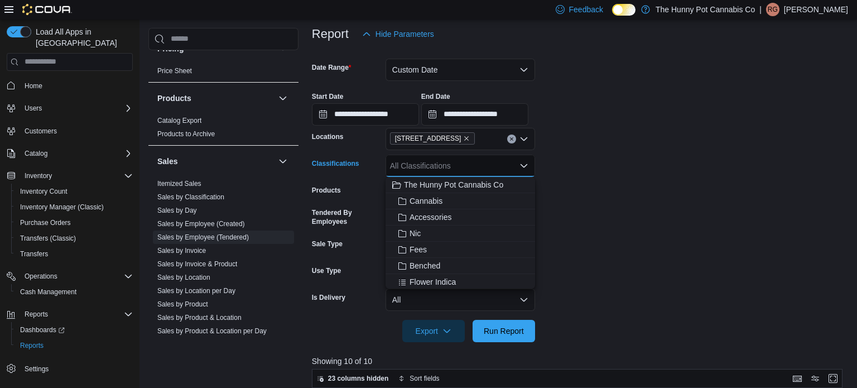
click at [591, 194] on form "**********" at bounding box center [580, 193] width 536 height 297
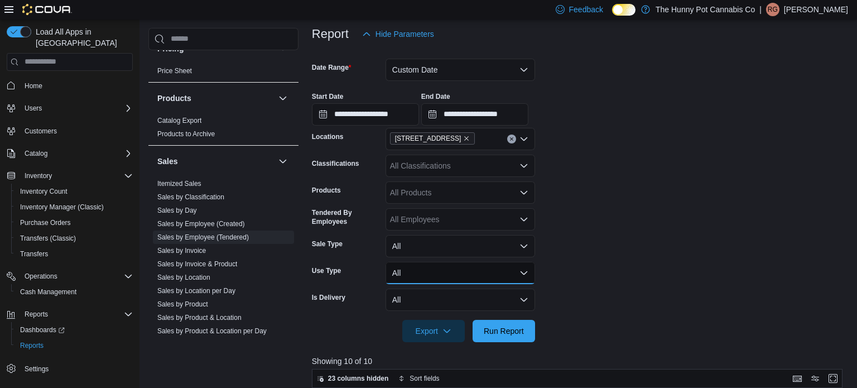
click at [413, 278] on button "All" at bounding box center [459, 273] width 149 height 22
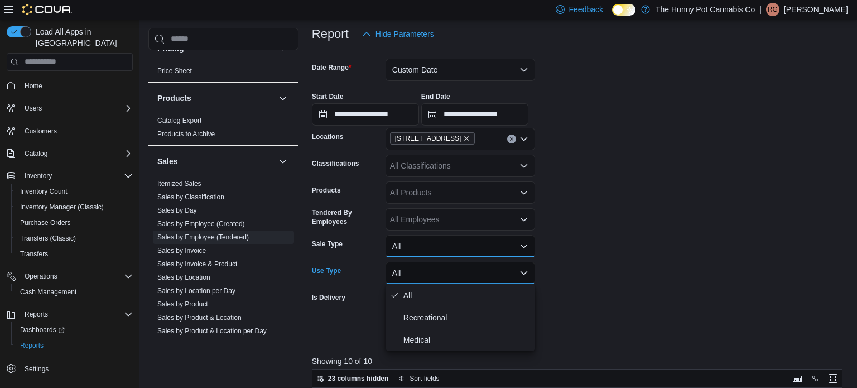
click at [428, 243] on button "All" at bounding box center [459, 246] width 149 height 22
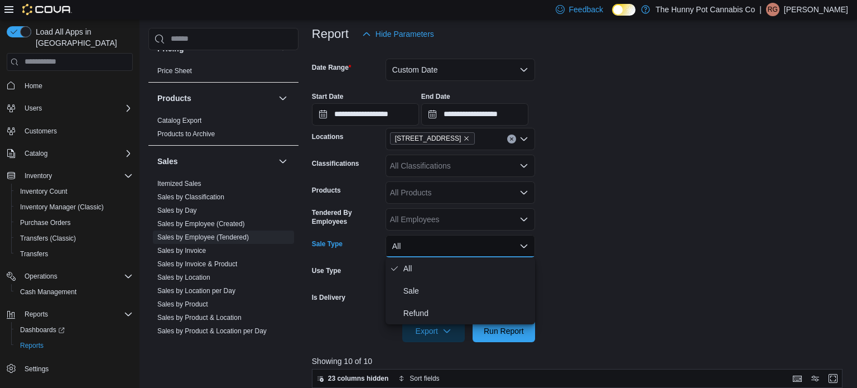
click at [635, 277] on form "**********" at bounding box center [580, 193] width 536 height 297
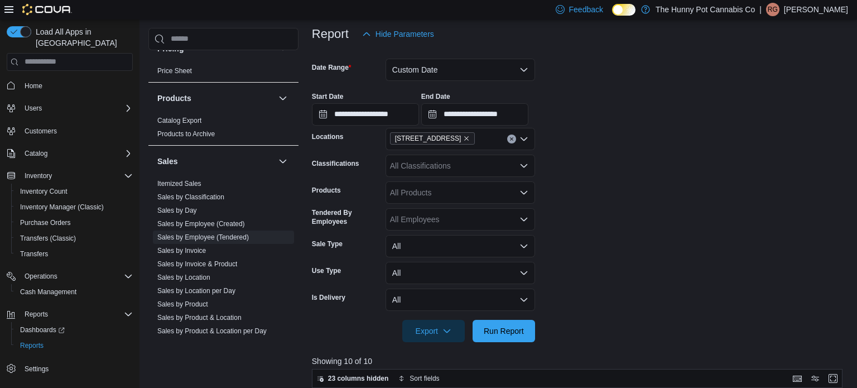
click at [505, 223] on div "All Employees" at bounding box center [459, 219] width 149 height 22
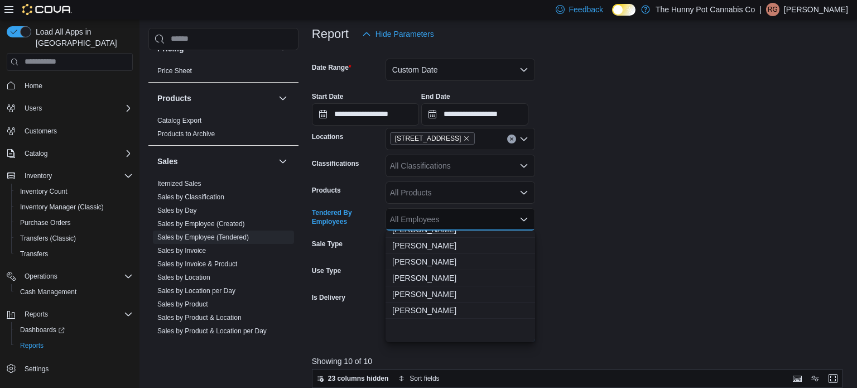
scroll to position [0, 0]
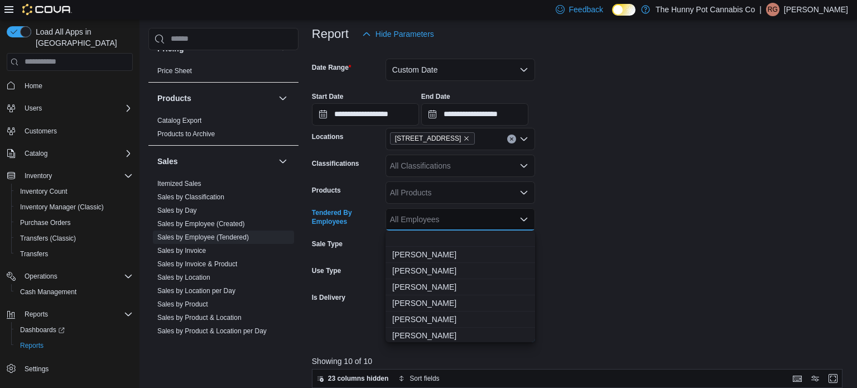
click at [628, 222] on form "**********" at bounding box center [580, 193] width 536 height 297
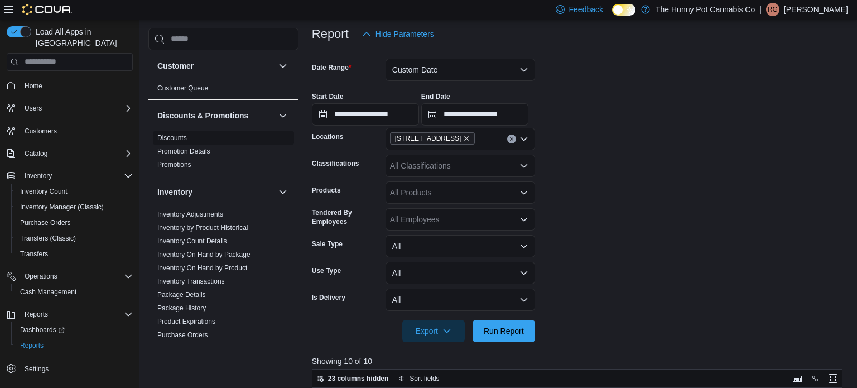
click at [171, 138] on link "Discounts" at bounding box center [172, 138] width 30 height 8
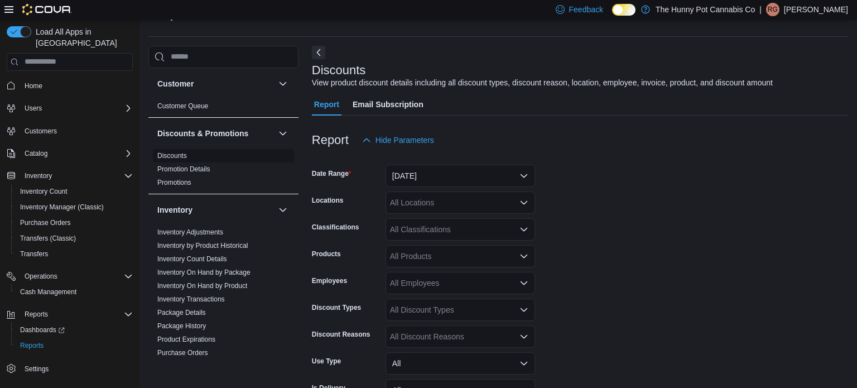
scroll to position [26, 0]
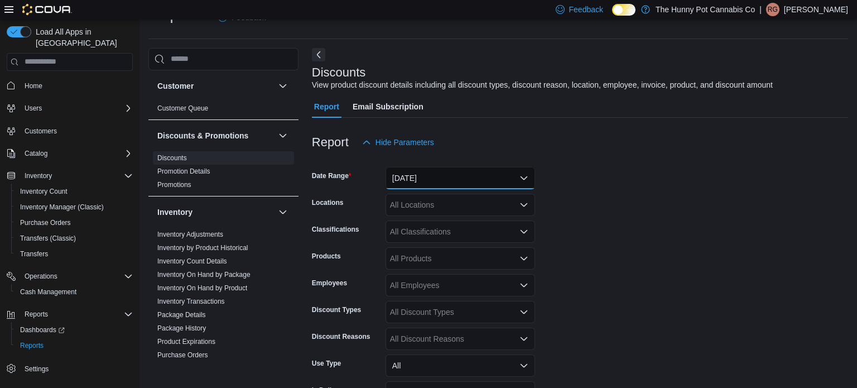
click at [429, 183] on button "Yesterday" at bounding box center [459, 178] width 149 height 22
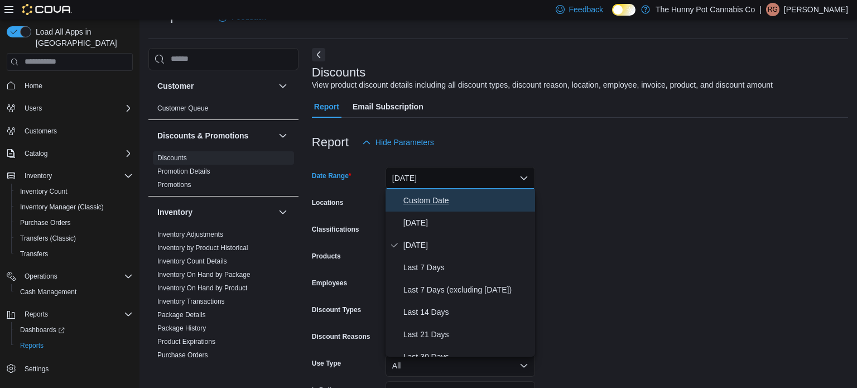
click at [423, 200] on span "Custom Date" at bounding box center [466, 200] width 127 height 13
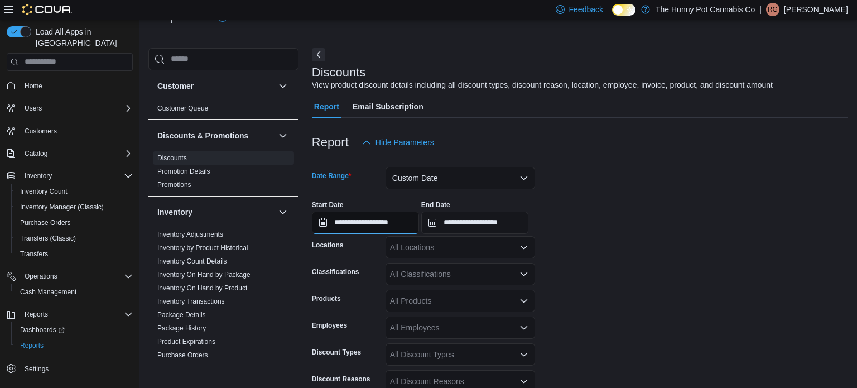
click at [419, 221] on input "**********" at bounding box center [365, 222] width 107 height 22
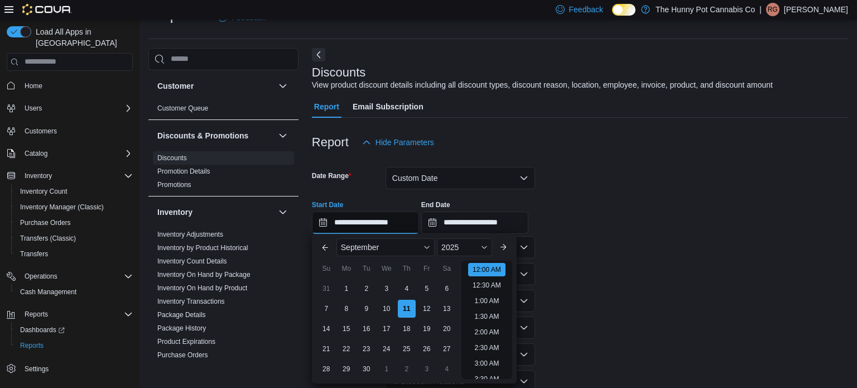
scroll to position [35, 0]
click at [320, 240] on button "Previous Month" at bounding box center [325, 247] width 18 height 18
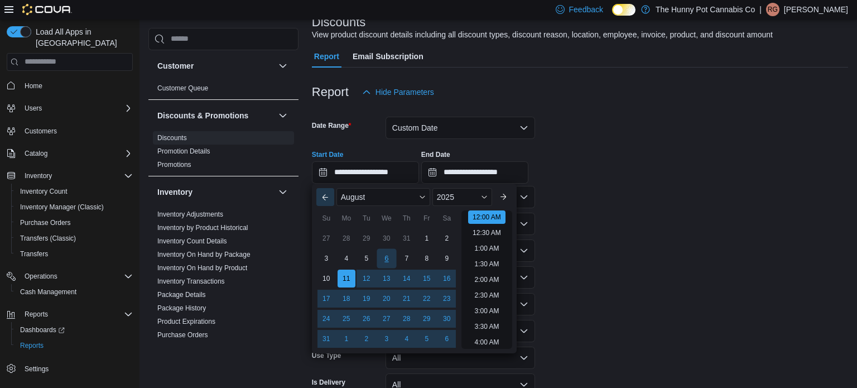
scroll to position [76, 0]
click at [350, 298] on div "18" at bounding box center [346, 298] width 20 height 20
click at [553, 197] on form "**********" at bounding box center [580, 278] width 536 height 350
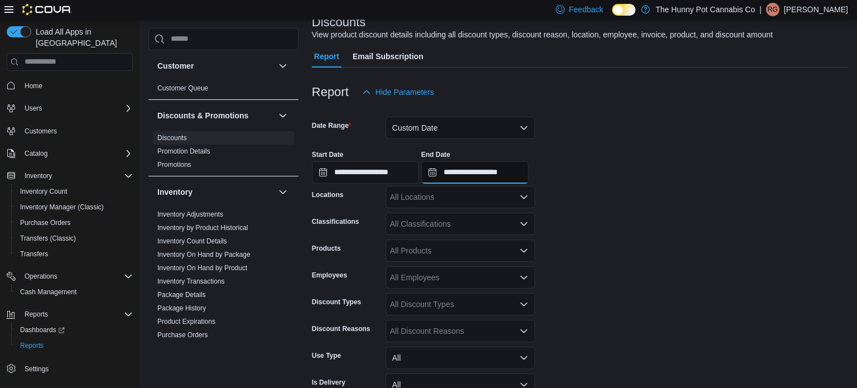
click at [528, 167] on input "**********" at bounding box center [474, 172] width 107 height 22
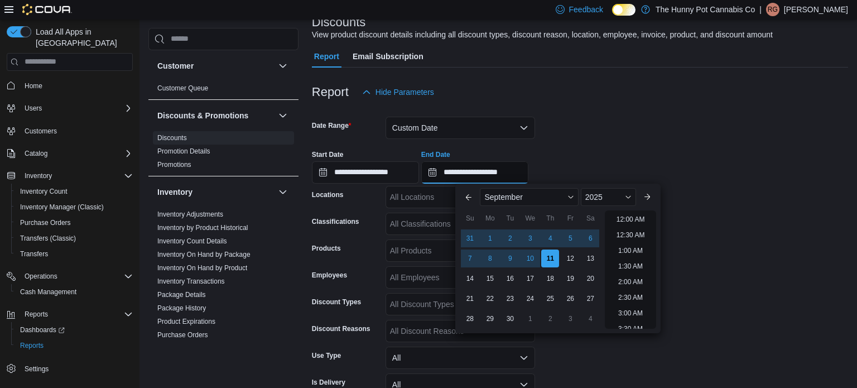
scroll to position [634, 0]
click at [467, 192] on button "Previous Month" at bounding box center [469, 197] width 18 height 18
type input "**********"
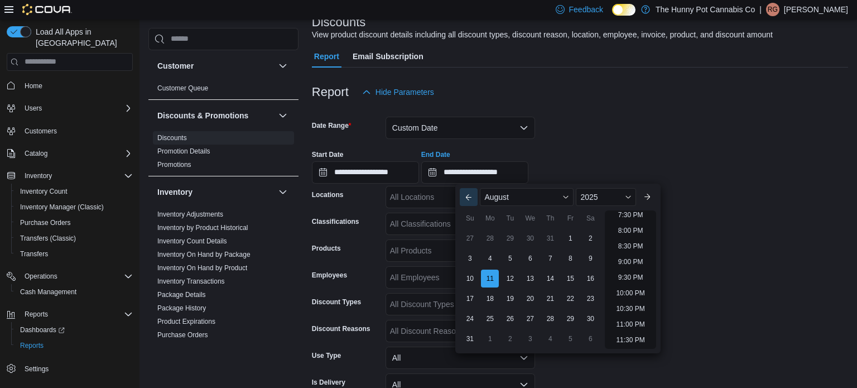
scroll to position [614, 0]
click at [470, 334] on div "31" at bounding box center [470, 339] width 20 height 20
type input "**********"
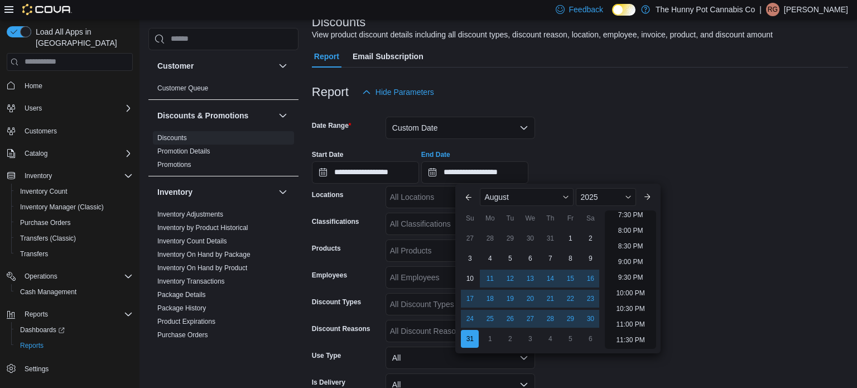
click at [734, 272] on form "**********" at bounding box center [580, 278] width 536 height 350
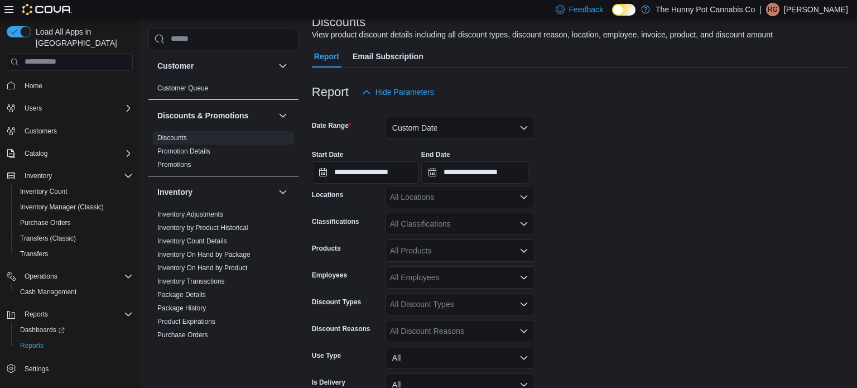
click at [463, 191] on div "All Locations" at bounding box center [459, 197] width 149 height 22
type input "***"
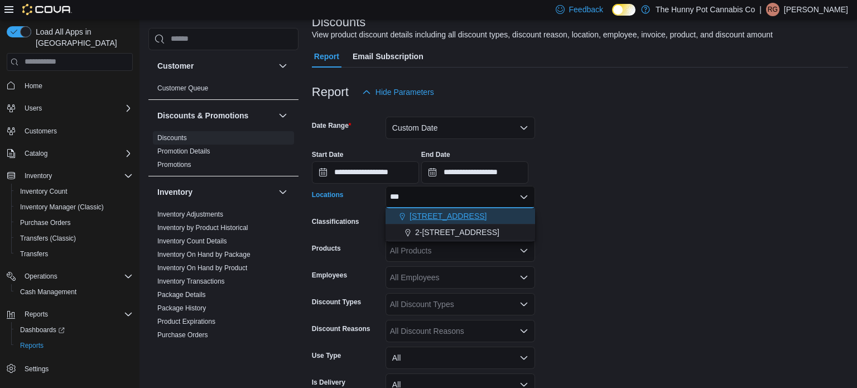
click at [504, 218] on div "[STREET_ADDRESS]" at bounding box center [460, 215] width 136 height 11
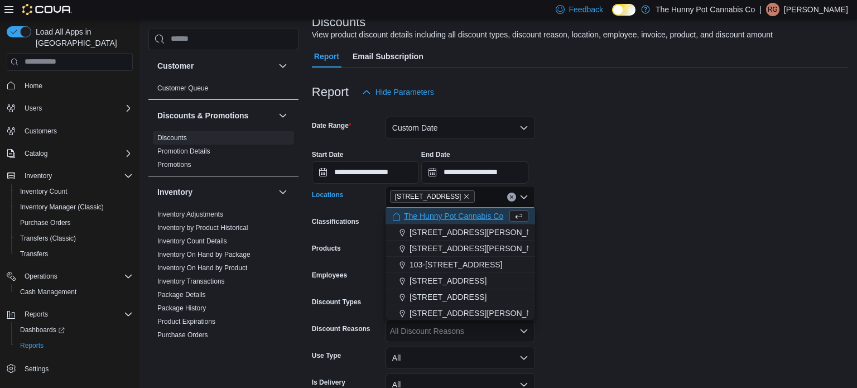
click at [622, 253] on form "**********" at bounding box center [580, 278] width 536 height 350
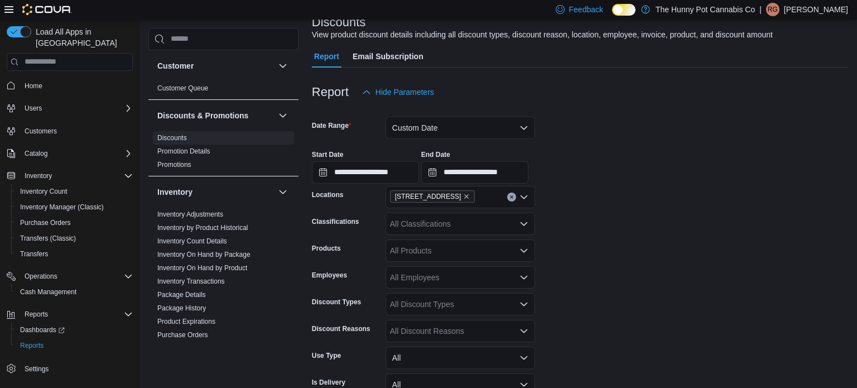
click at [475, 308] on div "All Discount Types" at bounding box center [459, 304] width 149 height 22
click at [602, 295] on form "**********" at bounding box center [580, 278] width 536 height 350
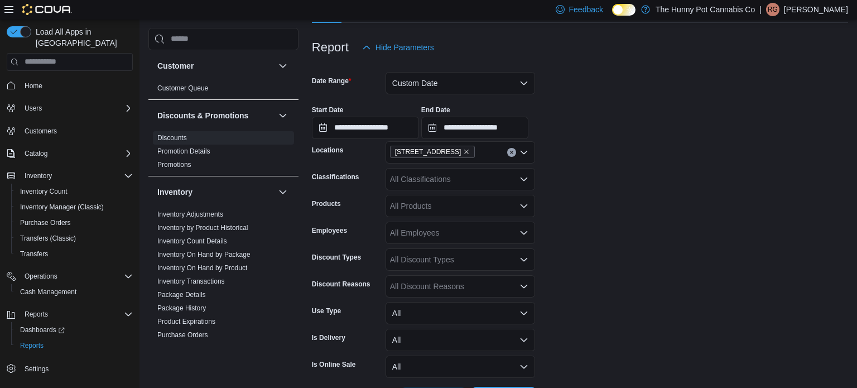
click at [481, 292] on div "All Discount Reasons" at bounding box center [459, 286] width 149 height 22
type input "***"
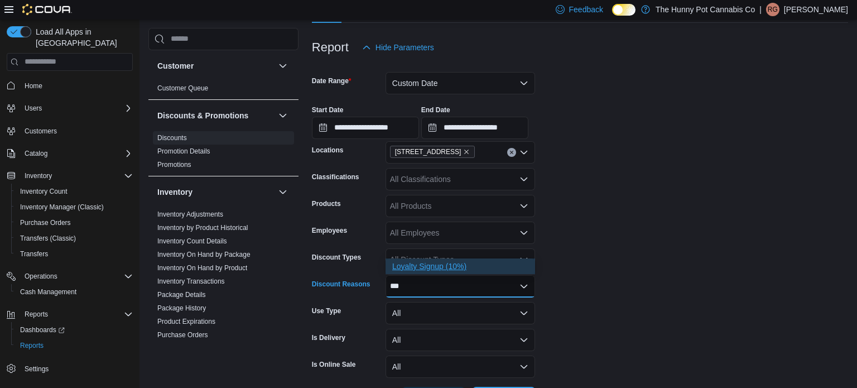
click at [419, 261] on span "Loyalty Signup (10%)" at bounding box center [460, 265] width 136 height 11
type input "*****"
click at [402, 263] on span "Profile Update" at bounding box center [449, 265] width 115 height 11
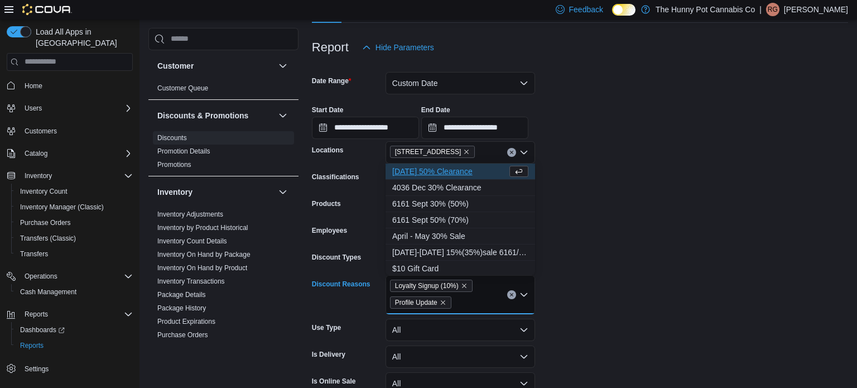
click at [706, 300] on form "**********" at bounding box center [580, 242] width 536 height 367
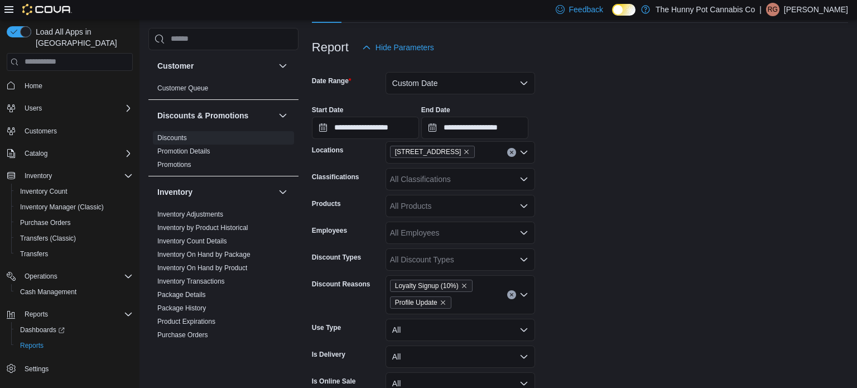
scroll to position [180, 0]
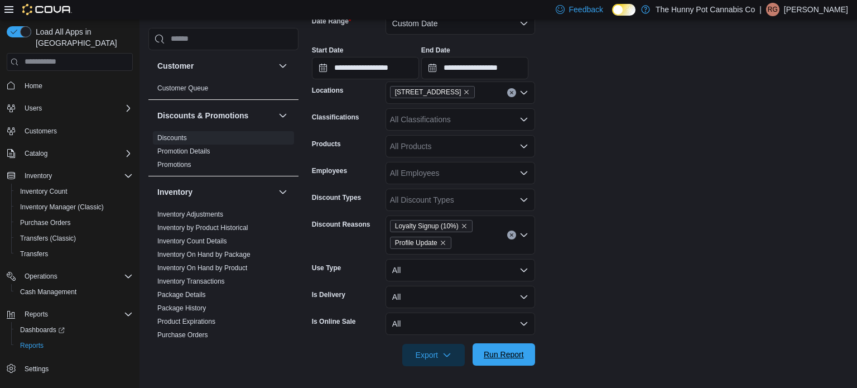
click at [518, 354] on span "Run Report" at bounding box center [504, 354] width 40 height 11
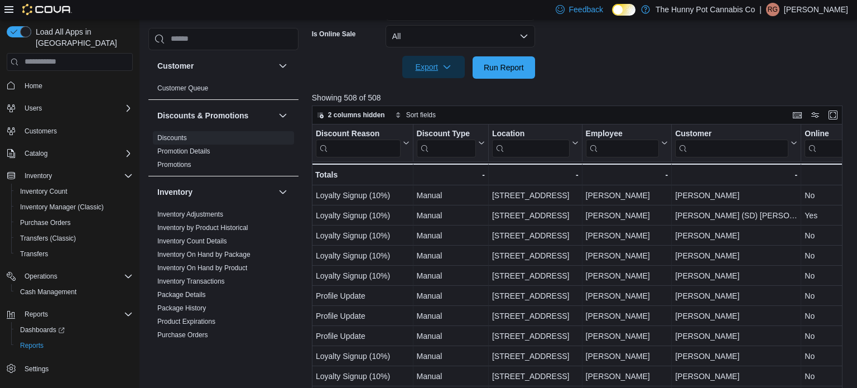
click at [431, 65] on span "Export" at bounding box center [433, 67] width 49 height 22
click at [430, 88] on span "Export to Excel" at bounding box center [435, 89] width 50 height 9
click at [621, 150] on input "search" at bounding box center [622, 148] width 74 height 18
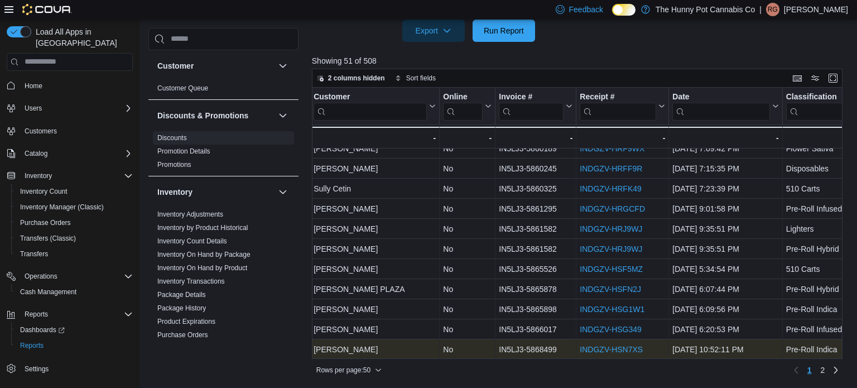
scroll to position [794, 384]
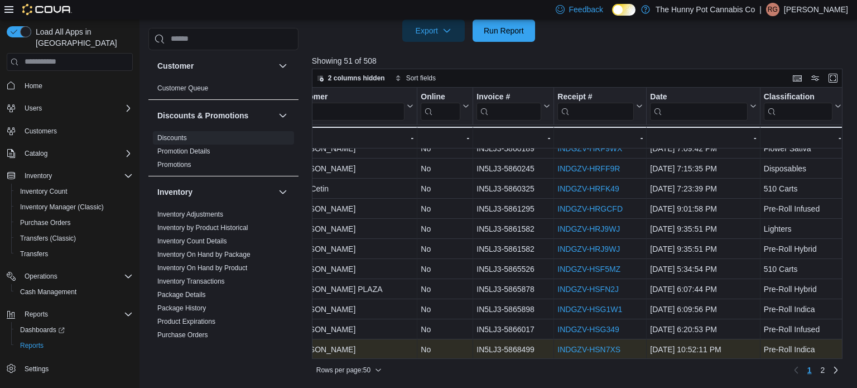
type input "***"
click at [587, 349] on link "INDGZV-HSN7XS" at bounding box center [588, 349] width 63 height 9
